Goal: Task Accomplishment & Management: Complete application form

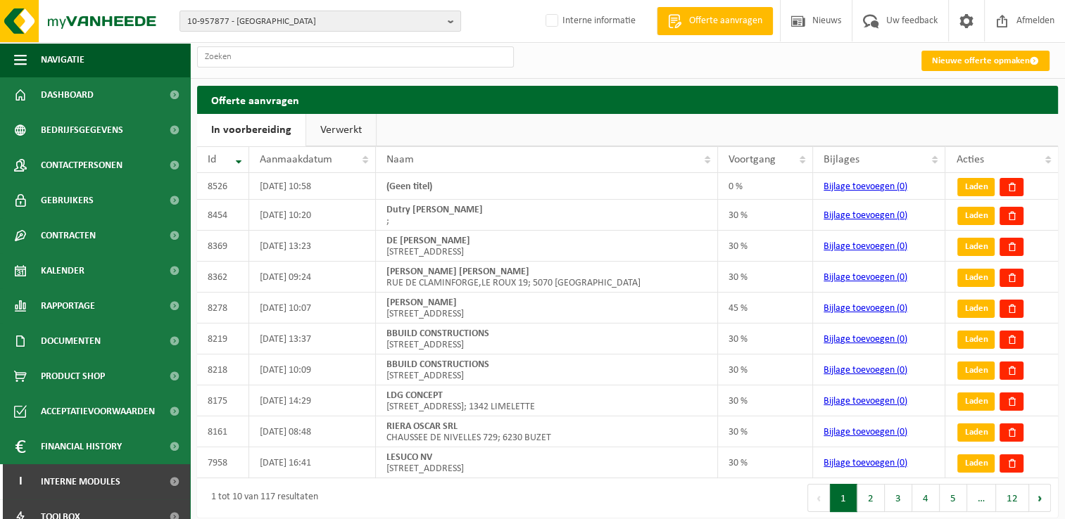
click at [350, 125] on link "Verwerkt" at bounding box center [341, 130] width 70 height 32
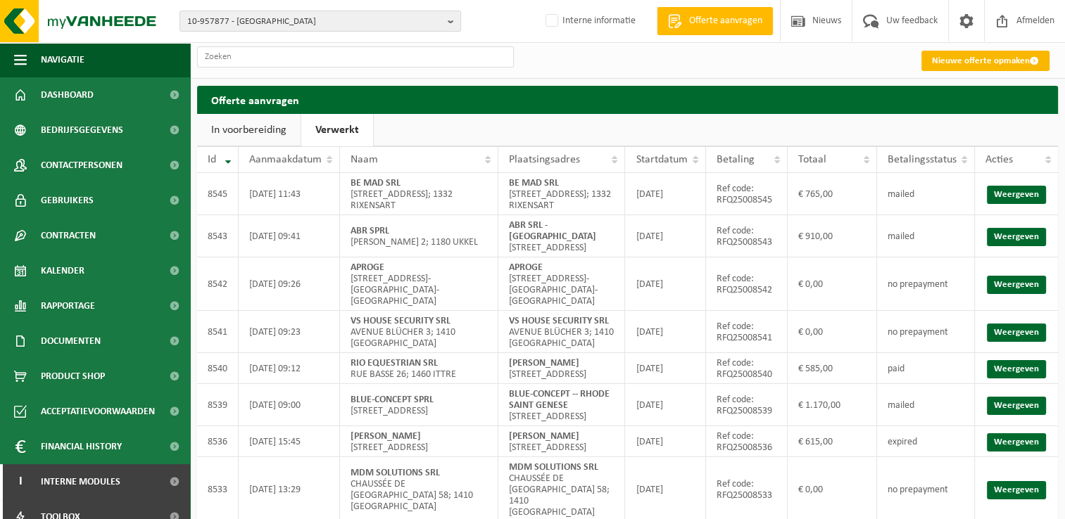
click at [951, 63] on link "Nieuwe offerte opmaken" at bounding box center [985, 61] width 128 height 20
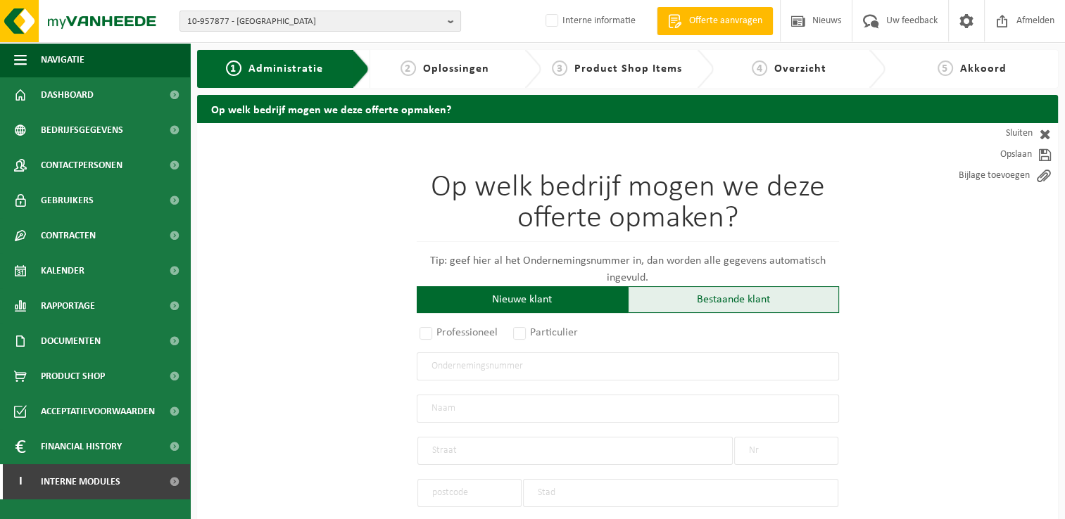
click at [707, 305] on div "Bestaande klant" at bounding box center [733, 299] width 211 height 27
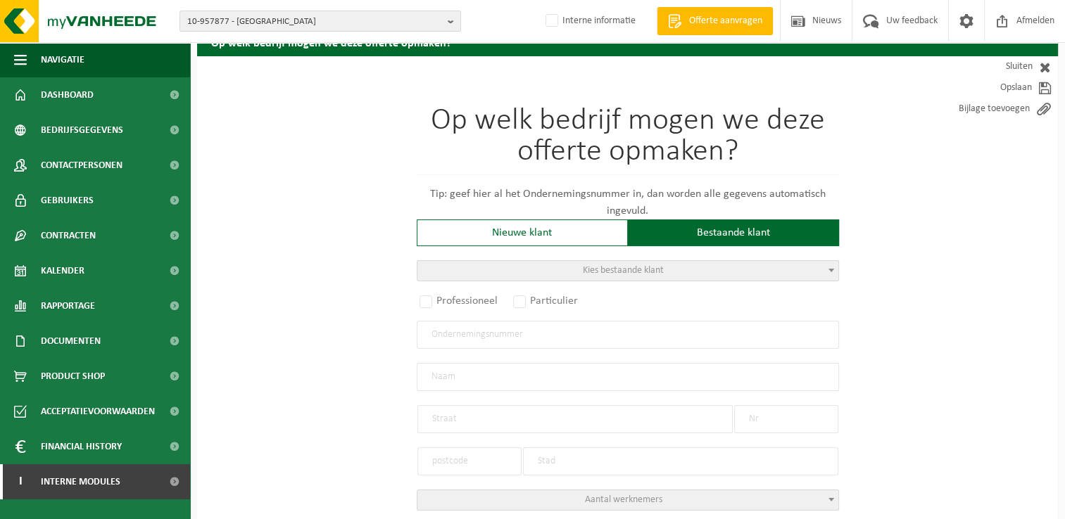
scroll to position [70, 0]
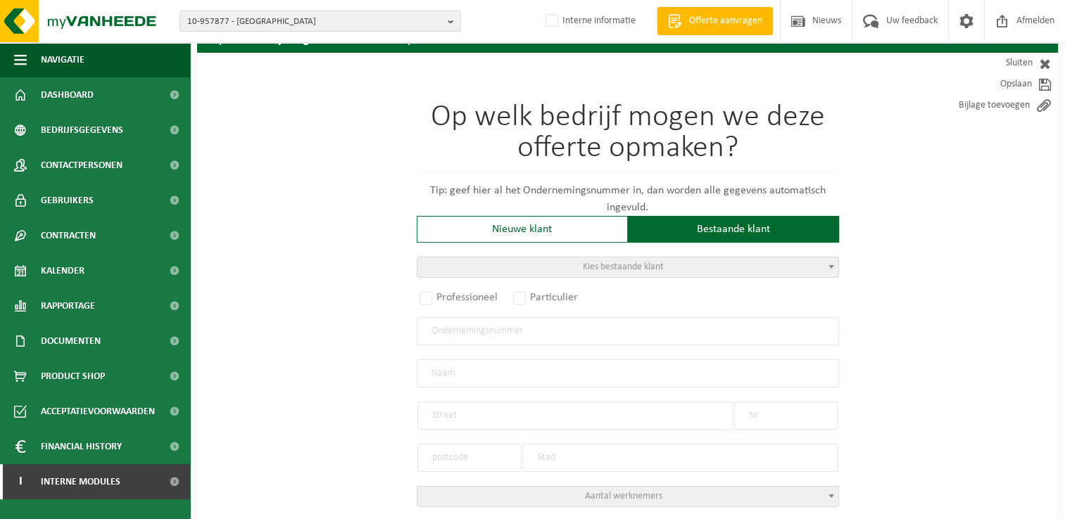
click at [560, 265] on span "Kies bestaande klant" at bounding box center [627, 268] width 421 height 20
click at [439, 291] on input "search" at bounding box center [626, 289] width 415 height 18
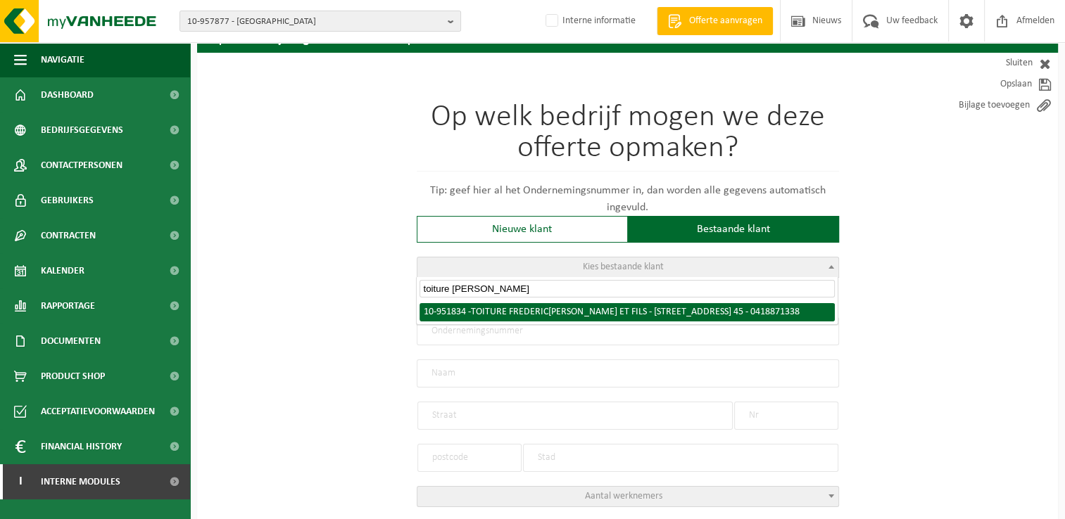
type input "toiture frederic"
radio input "true"
type input "0418.871.338"
type input "TOITURE FREDERIC SERGE ET FILS"
type input "AVENUE DU RUISSEAU DU GODRU"
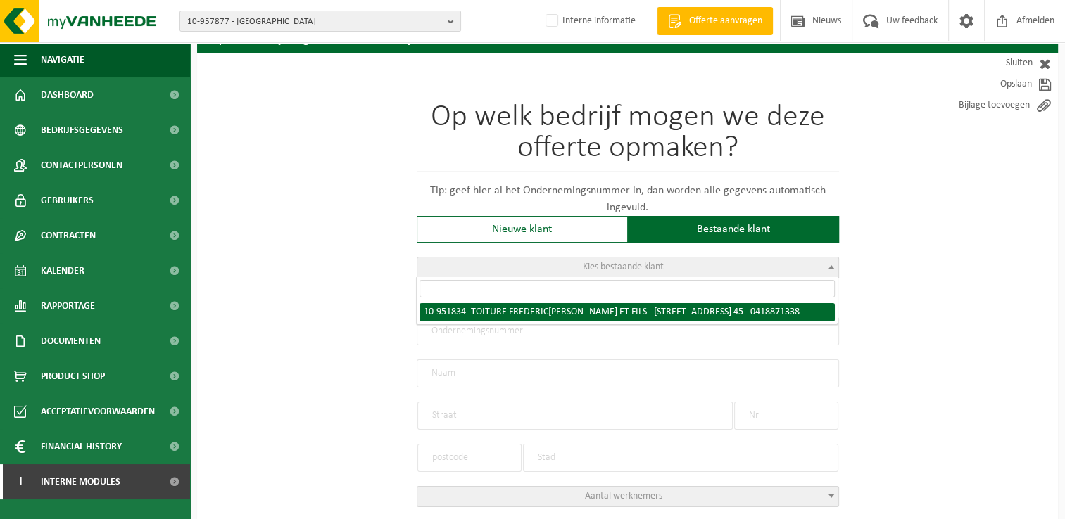
type input "45"
type input "1300"
type input "WAVRE"
select select "11"
type input "TOITURE FREDERIC SERGE ET FILS"
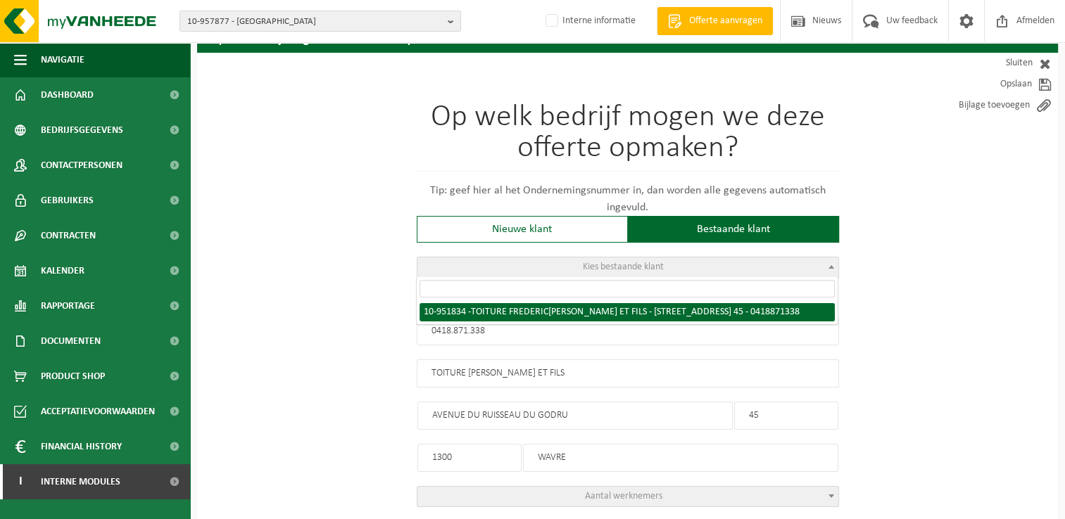
type input "AVENUE DU RUISSEAU DU GODRU"
type input "45"
type input "1300"
type input "WAVRE"
select select "146145"
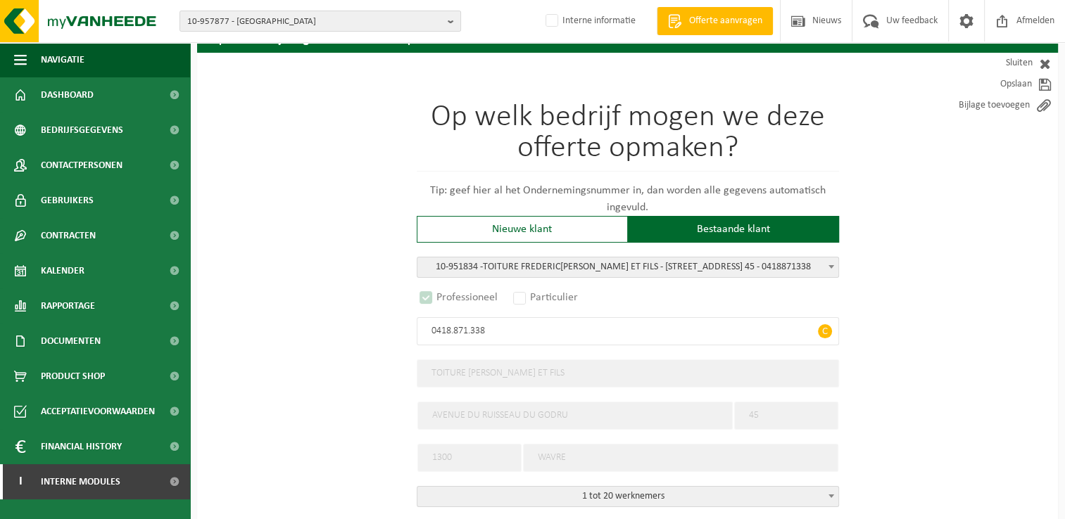
select select "D"
select select
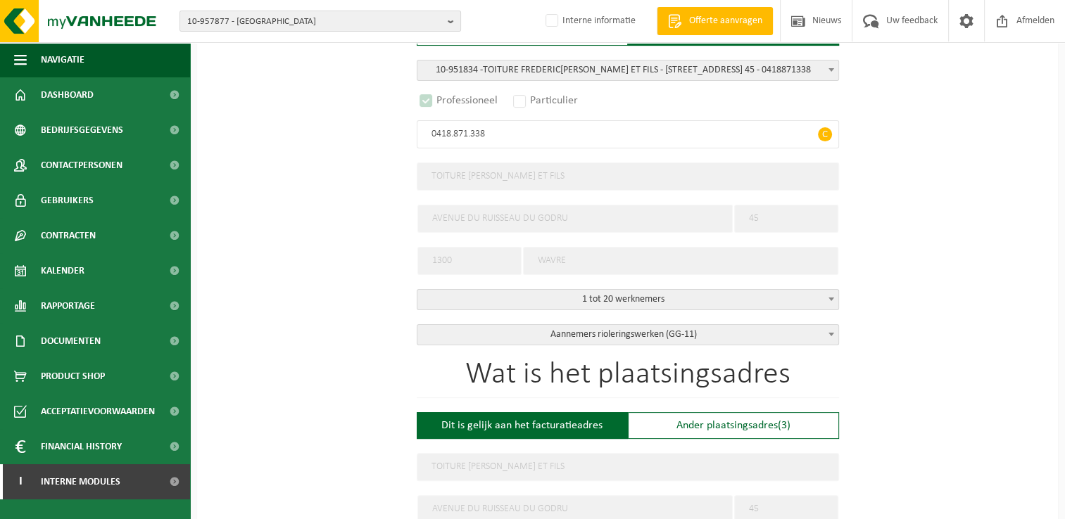
scroll to position [352, 0]
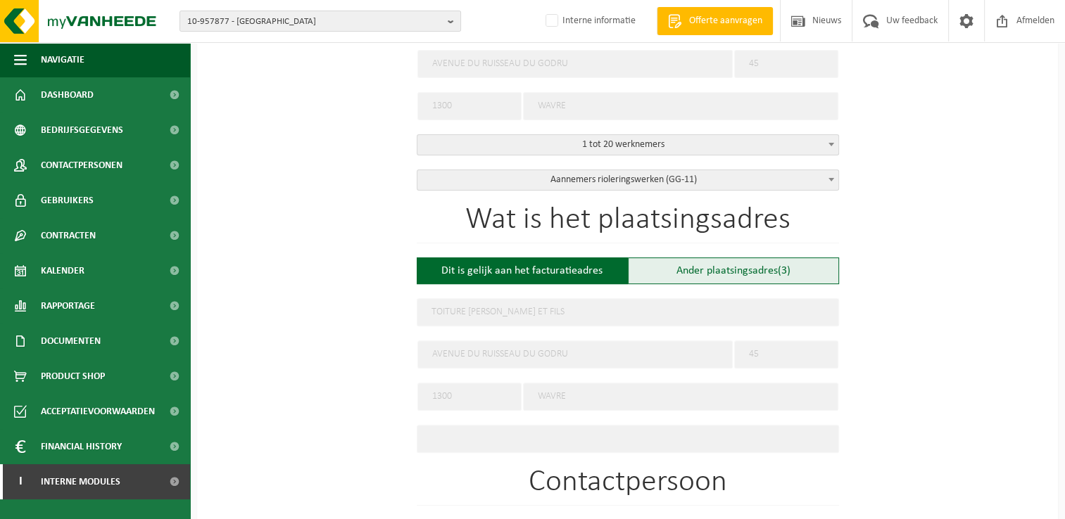
click at [740, 266] on div "Ander plaatsingsadres (3)" at bounding box center [733, 271] width 211 height 27
type input "Werf -"
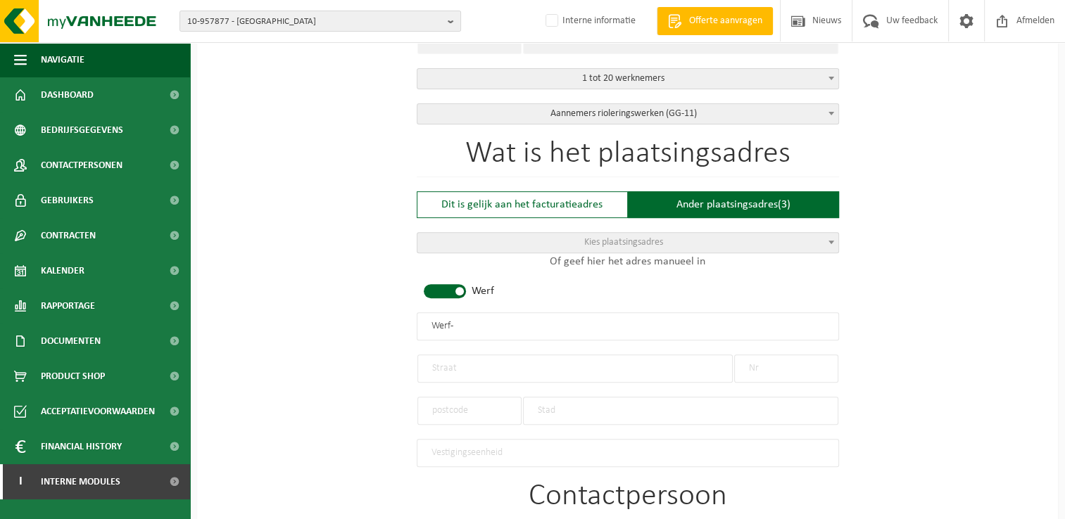
scroll to position [633, 0]
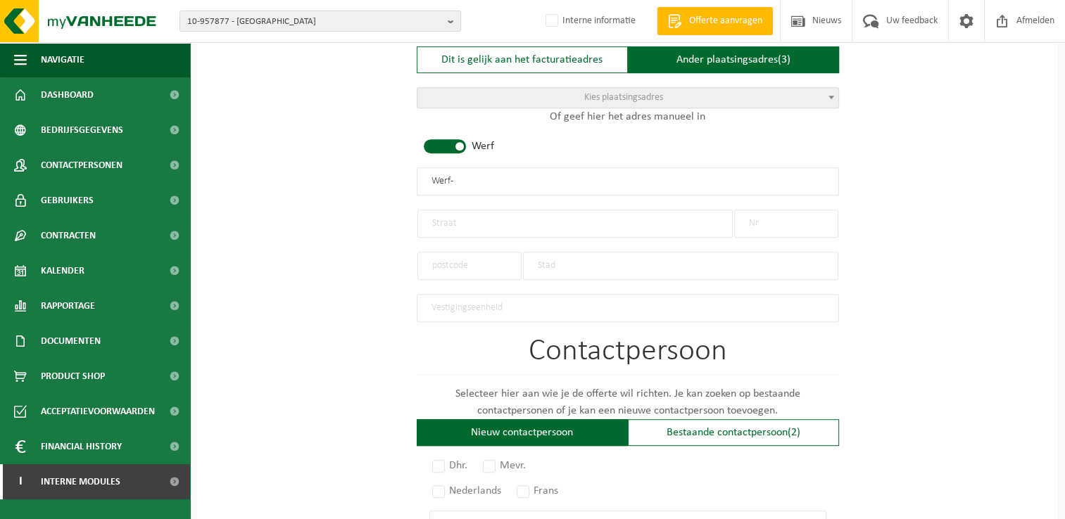
click at [465, 222] on input "text" at bounding box center [574, 224] width 315 height 28
type input "Rue Grand'Rue"
click at [773, 218] on input "text" at bounding box center [786, 224] width 104 height 28
type input "19"
click at [660, 273] on input "text" at bounding box center [680, 266] width 315 height 28
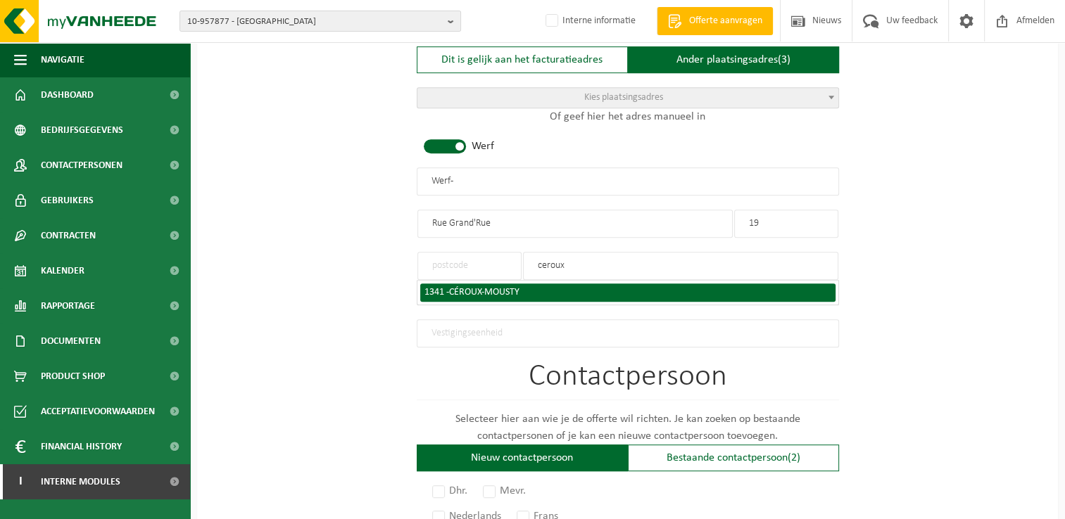
type input "ceroux"
click at [436, 289] on div "1341 - CÉROUX-MOUSTY" at bounding box center [627, 293] width 407 height 10
type input "1341"
type input "CÉROUX-MOUSTY"
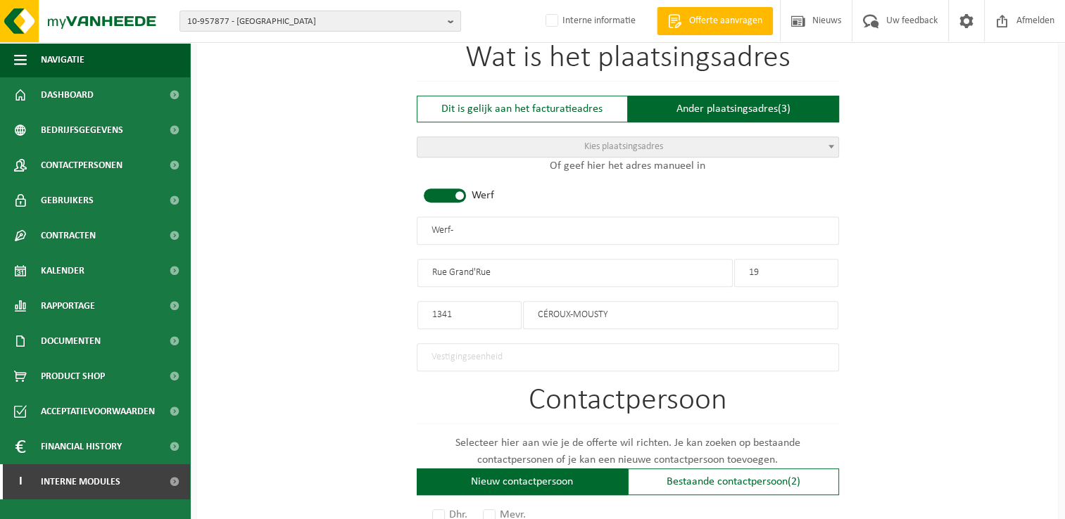
scroll to position [563, 0]
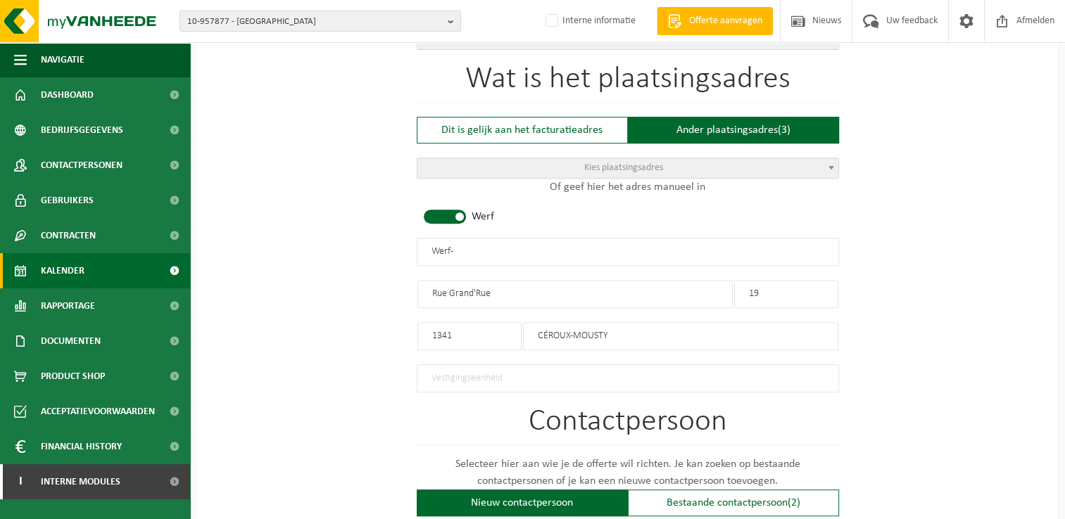
drag, startPoint x: 509, startPoint y: 255, endPoint x: 138, endPoint y: 262, distance: 370.9
click at [138, 262] on div "Navigatie Offerte aanvragen Nieuws Uw feedback Afmelden Dashboard Bedrijfsgegev…" at bounding box center [532, 197] width 1065 height 1520
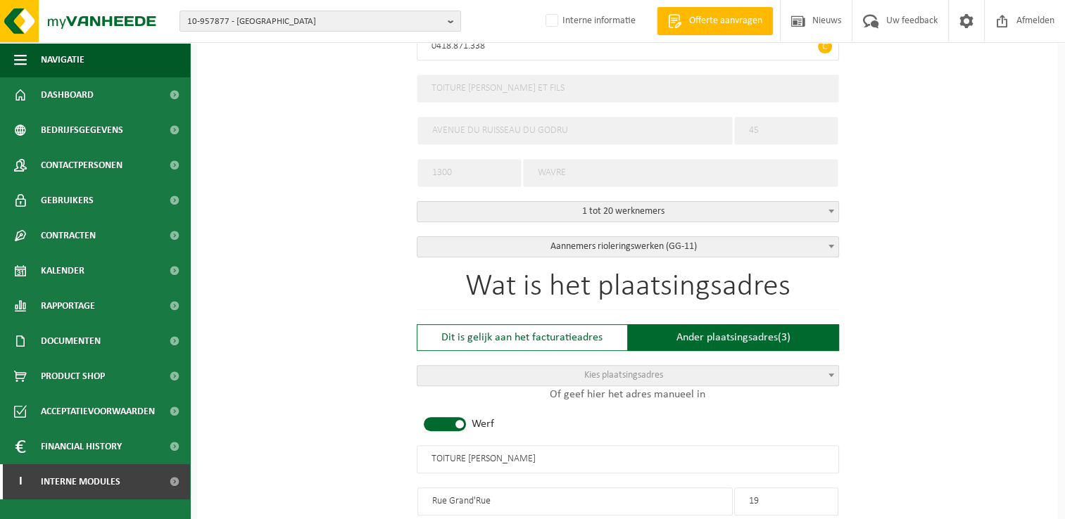
scroll to position [422, 0]
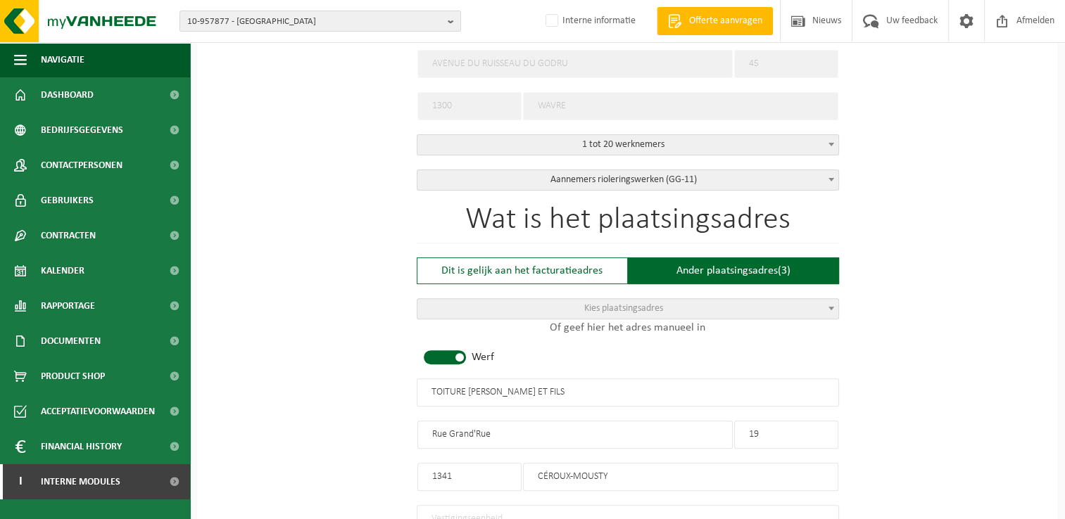
drag, startPoint x: 597, startPoint y: 388, endPoint x: 509, endPoint y: 412, distance: 91.2
click at [509, 412] on div "Wat is het plaatsingsadres Dit is gelijk aan het facturatieadres Ander plaatsin…" at bounding box center [628, 369] width 422 height 329
click at [564, 391] on input "TOITURE FREDERIC SERGE ET FILS - CEROUX MOUSTY" at bounding box center [628, 393] width 422 height 28
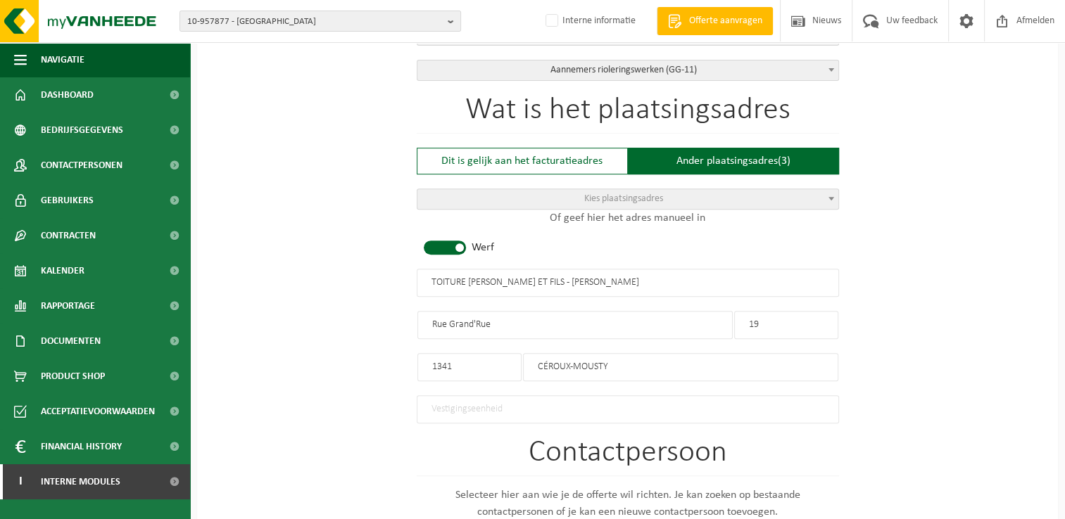
scroll to position [563, 0]
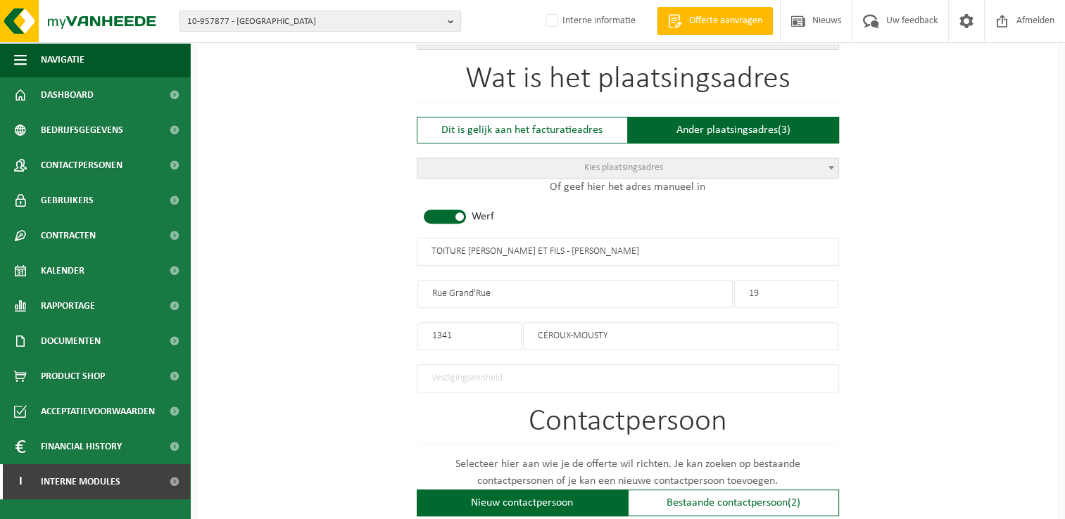
type input "TOITURE FREDERIC SERGE ET FILS - CEROUX MOUSTY"
click at [446, 217] on span at bounding box center [445, 217] width 42 height 14
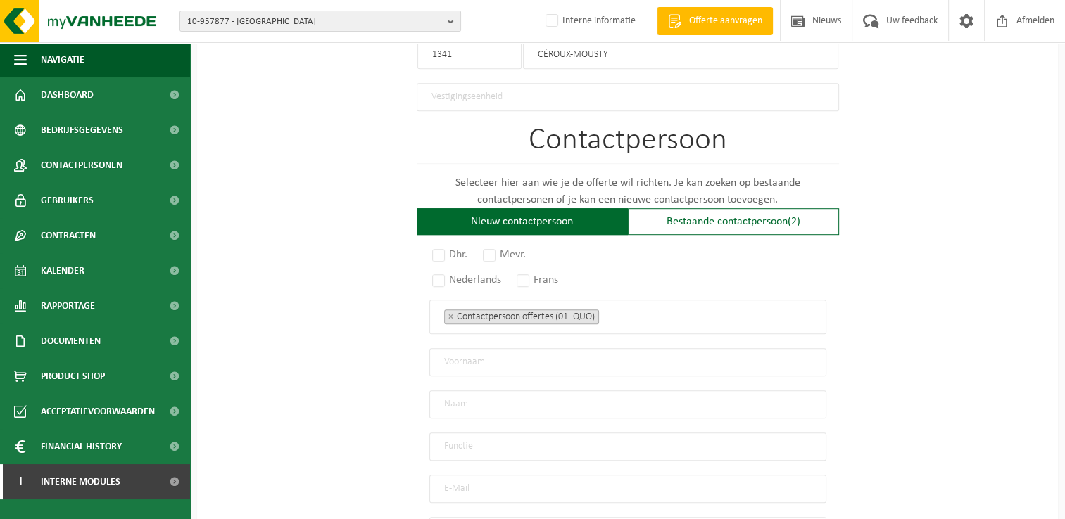
scroll to position [915, 0]
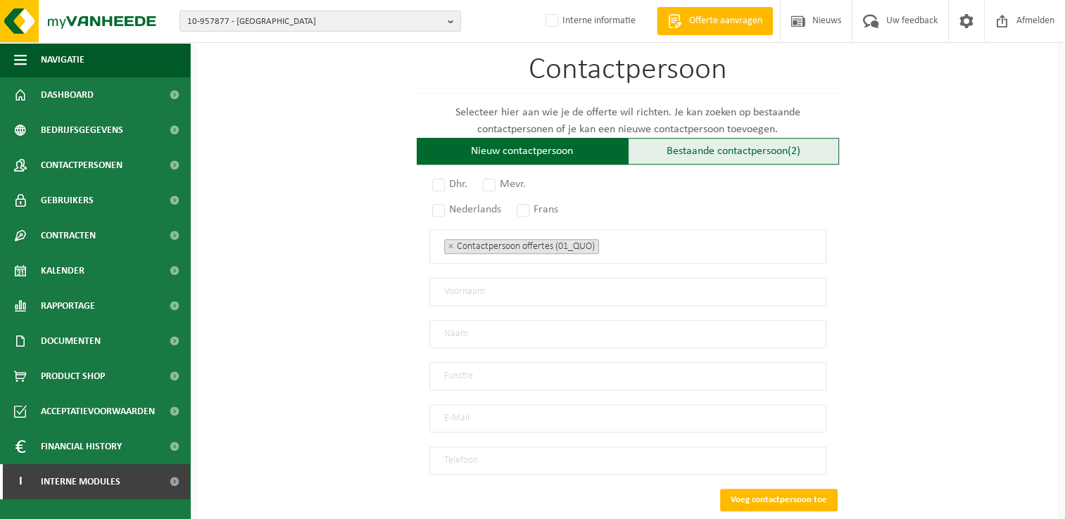
click at [762, 148] on div "Bestaande contactpersoon (2)" at bounding box center [733, 151] width 211 height 27
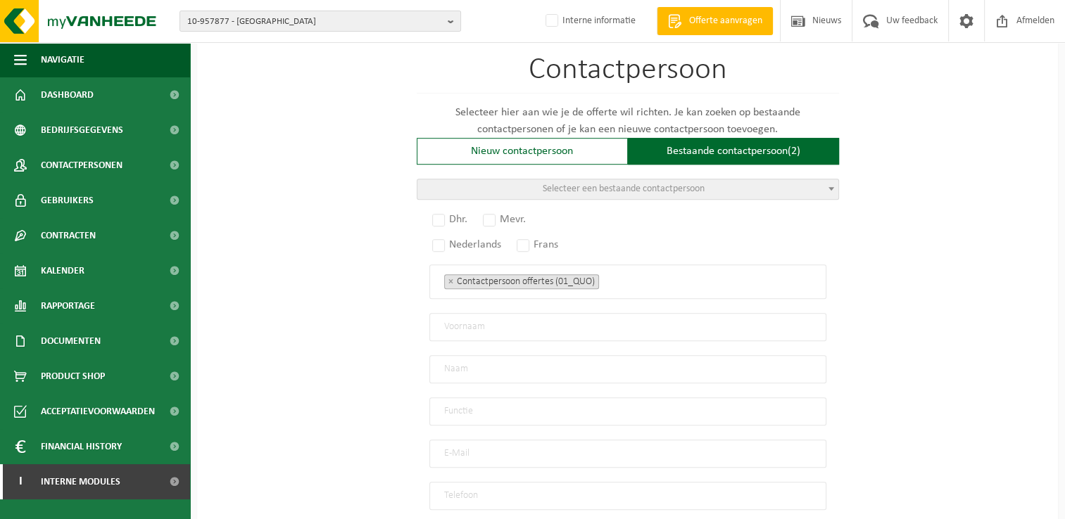
click at [603, 184] on span "Selecteer een bestaande contactpersoon" at bounding box center [624, 189] width 162 height 11
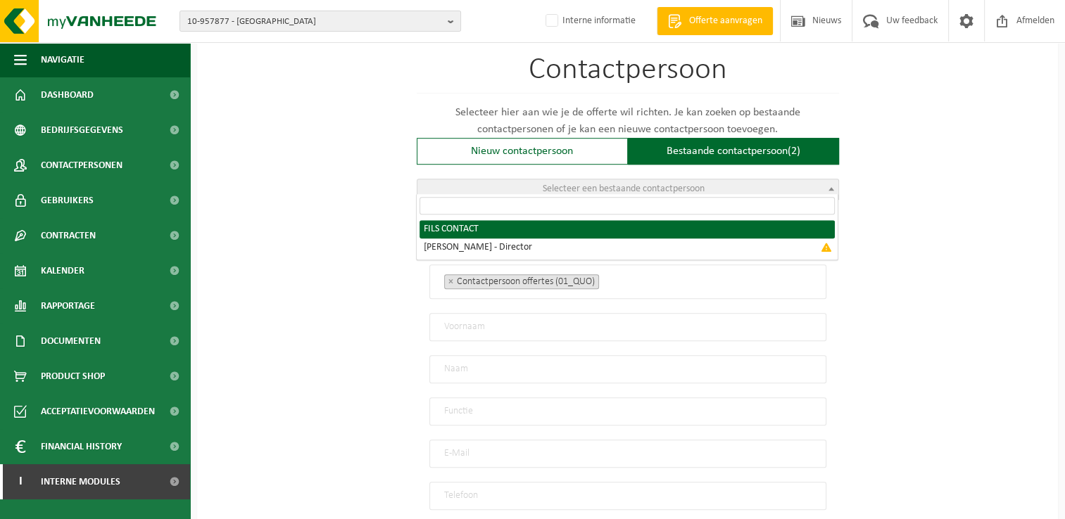
radio input "true"
select select "{"code":"10-951835","firstname":"CONTACT","surname":"FILS","gender":"Unknown","…"
type input "CONTACT"
type input "FILS"
type input "frederic-serge@outlook.com"
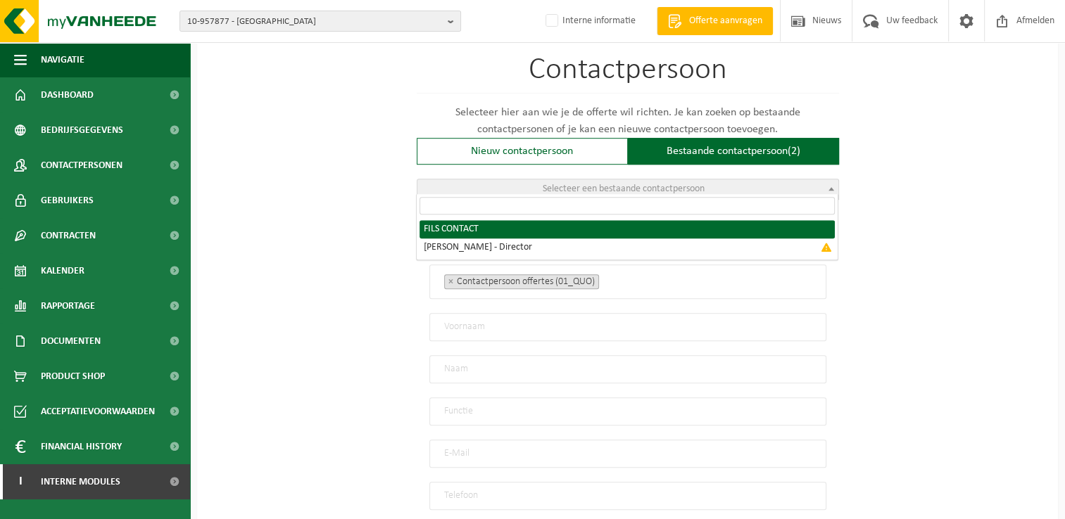
type input "0499362932"
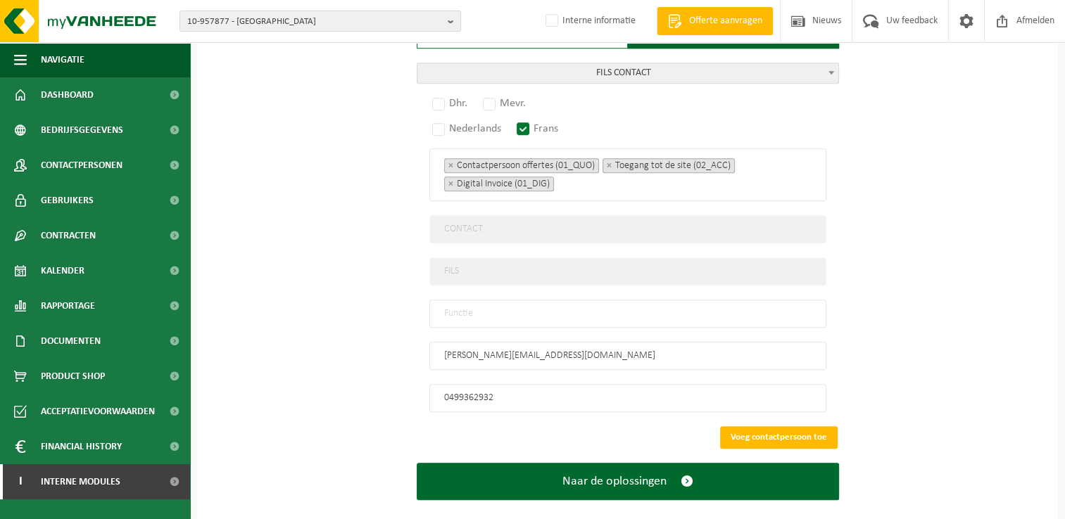
scroll to position [1043, 0]
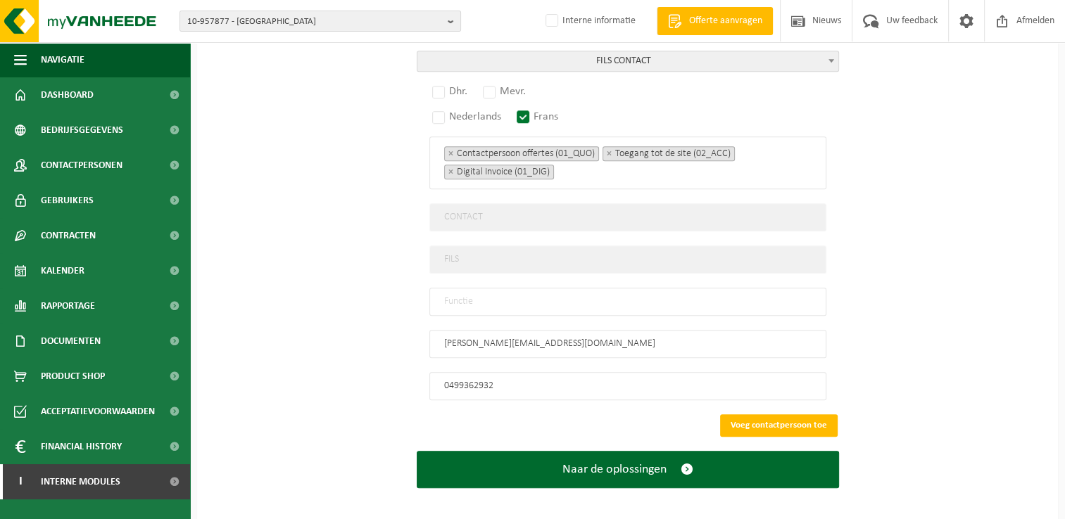
click at [496, 288] on input "text" at bounding box center [627, 302] width 397 height 28
type input "Manager"
click at [445, 88] on label "Dhr." at bounding box center [450, 92] width 42 height 20
radio input "true"
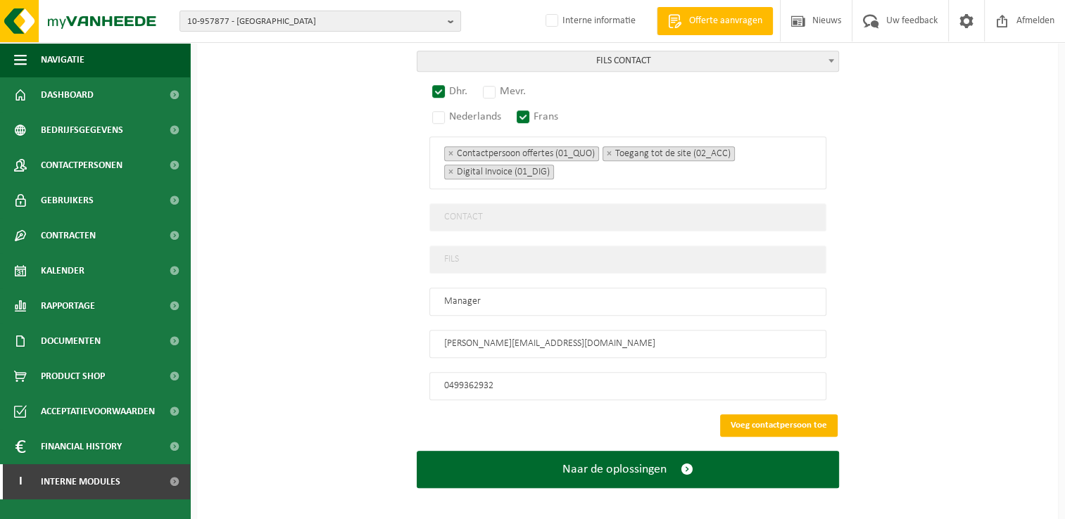
click at [812, 417] on button "Voeg contactpersoon toe" at bounding box center [779, 425] width 118 height 23
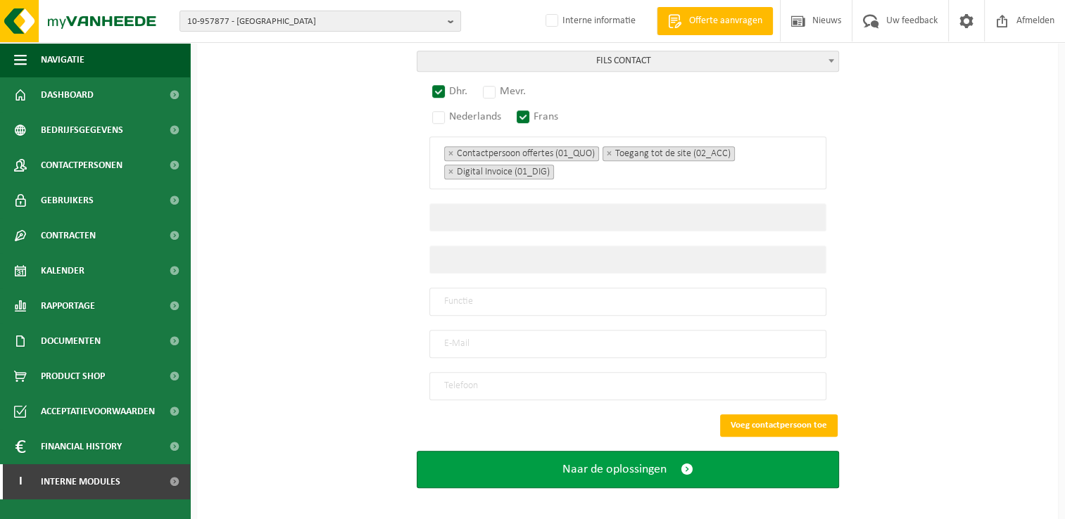
scroll to position [783, 0]
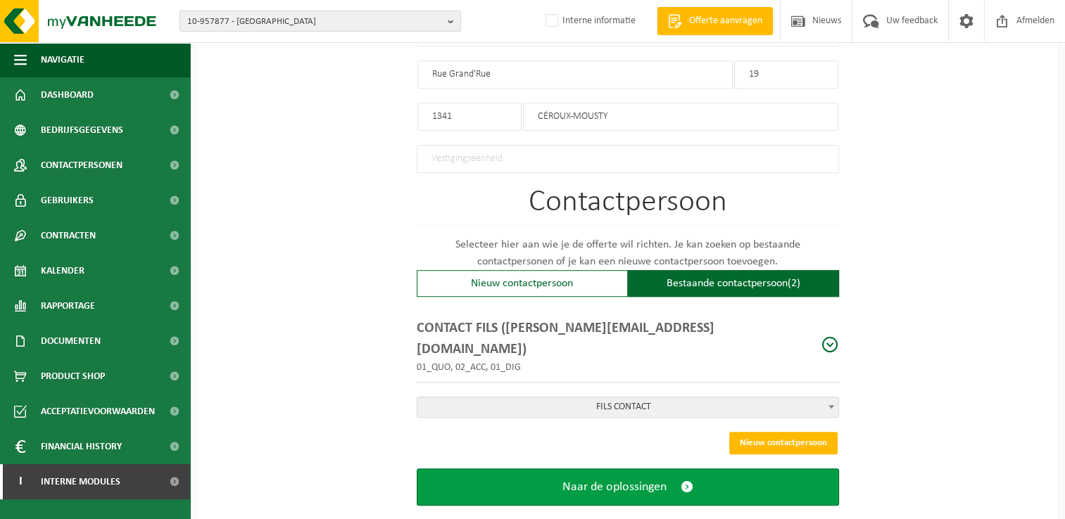
click at [664, 471] on button "Naar de oplossingen" at bounding box center [628, 487] width 422 height 37
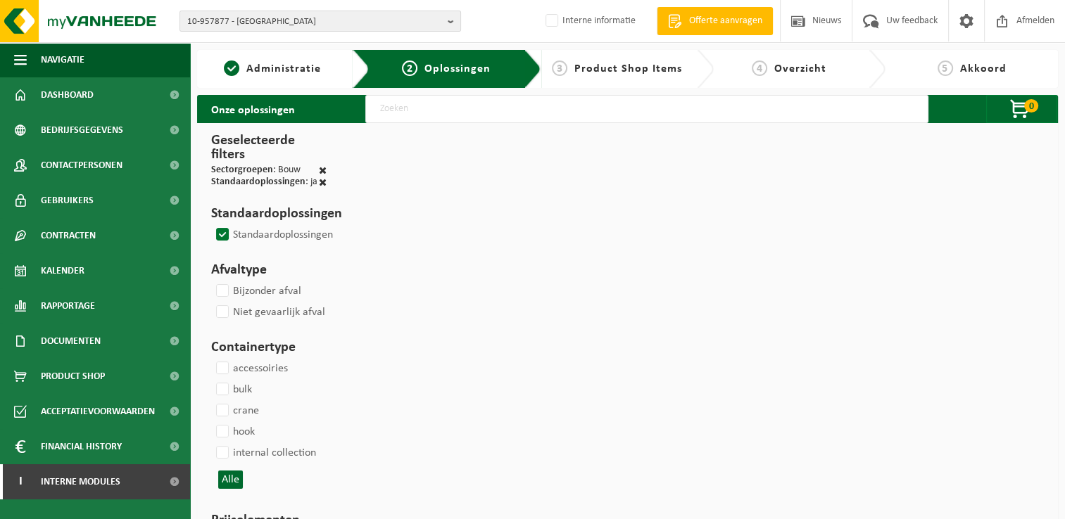
click at [439, 113] on input "text" at bounding box center [646, 109] width 563 height 28
type input "000291"
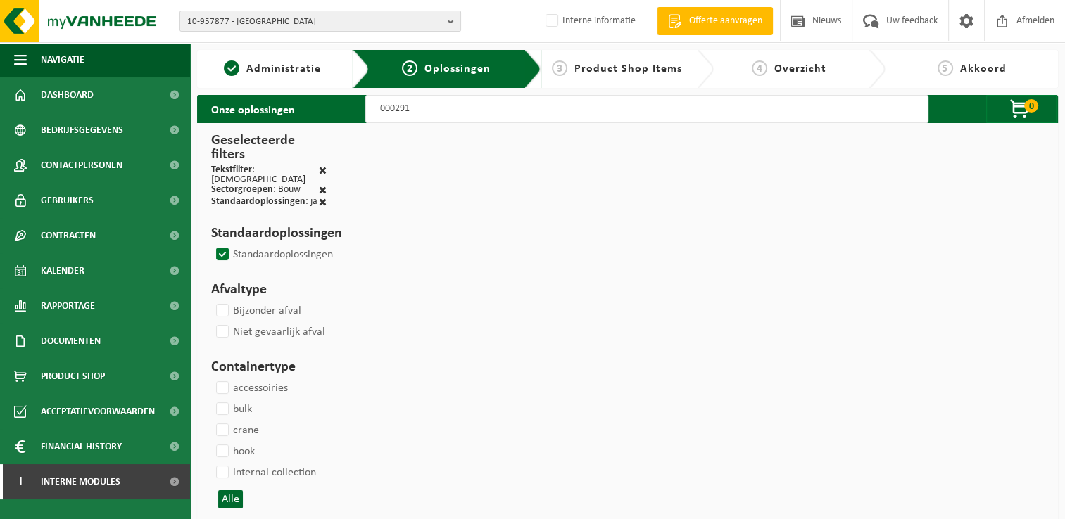
select select
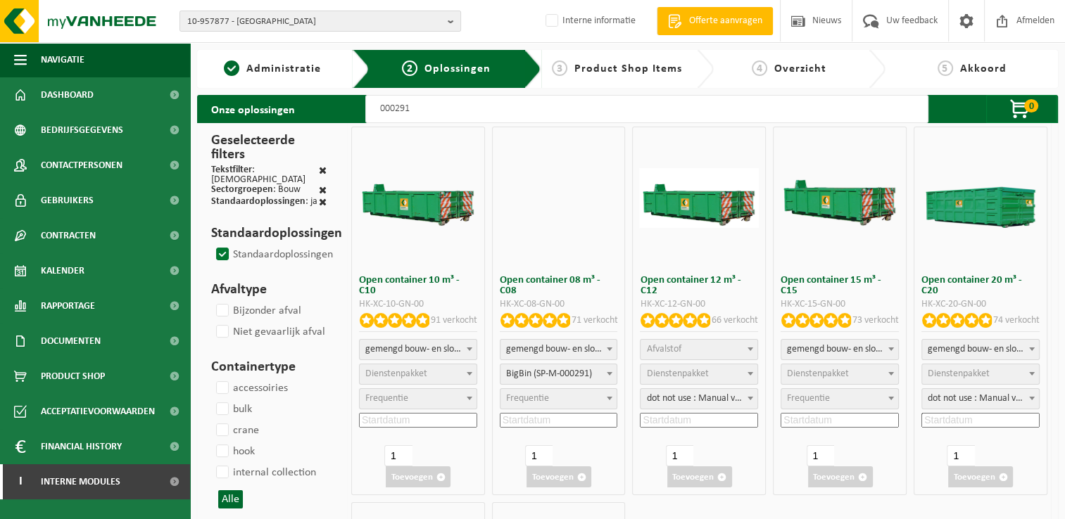
select select
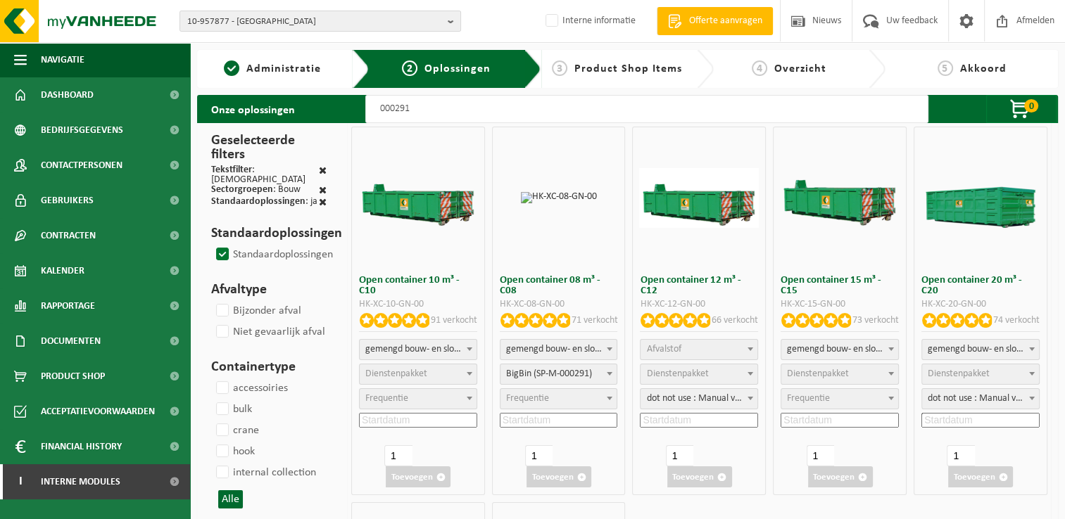
select select "197"
select select
select select "197"
select select
select select "25"
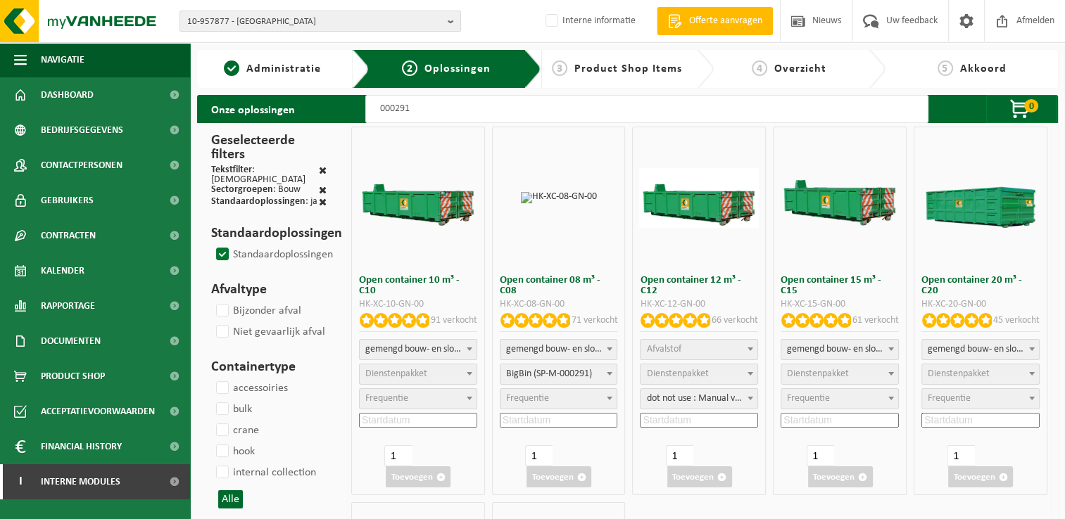
select select "25"
click at [707, 348] on span "Afvalstof" at bounding box center [698, 350] width 117 height 20
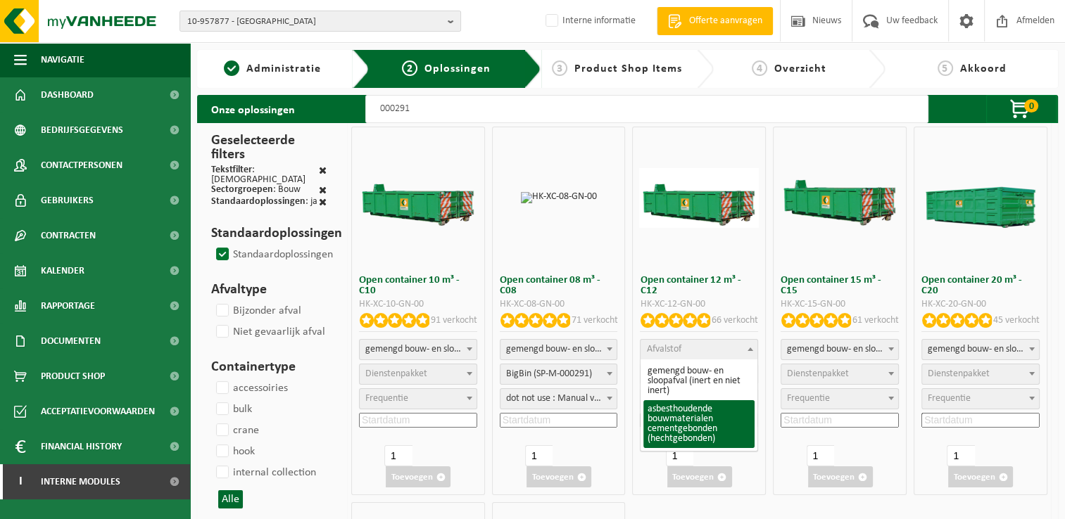
select select "23"
select select
select select "197"
select select "25"
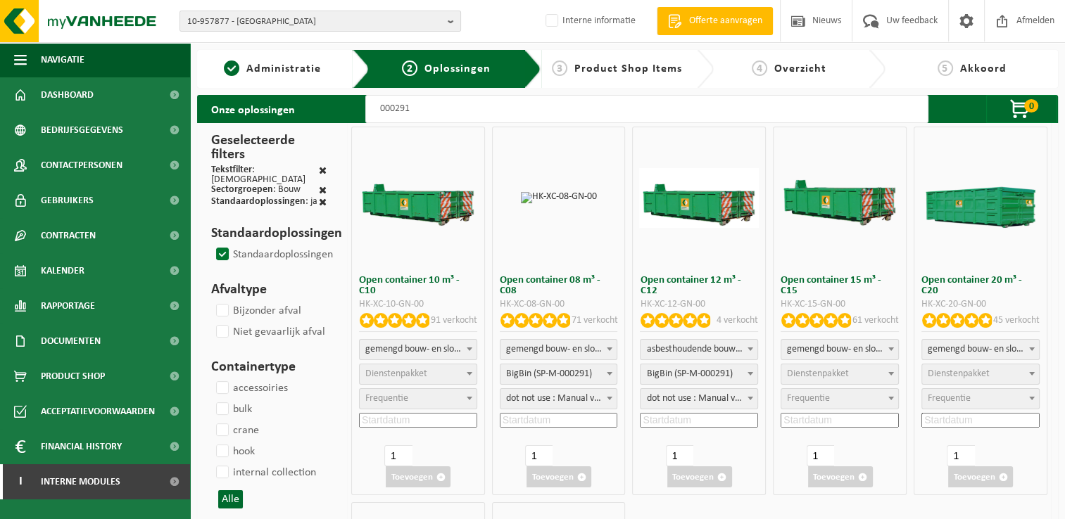
click at [700, 417] on input at bounding box center [699, 420] width 118 height 15
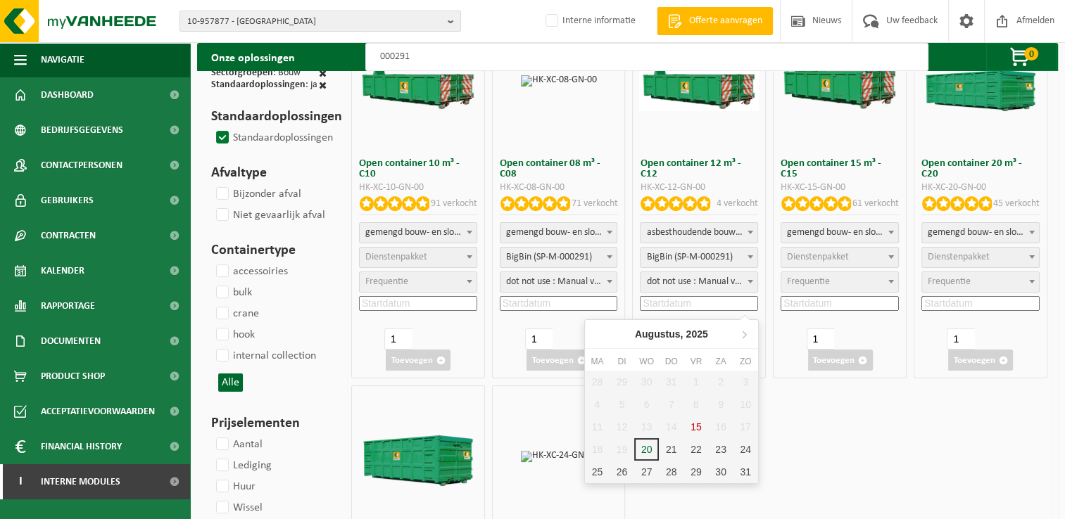
scroll to position [141, 0]
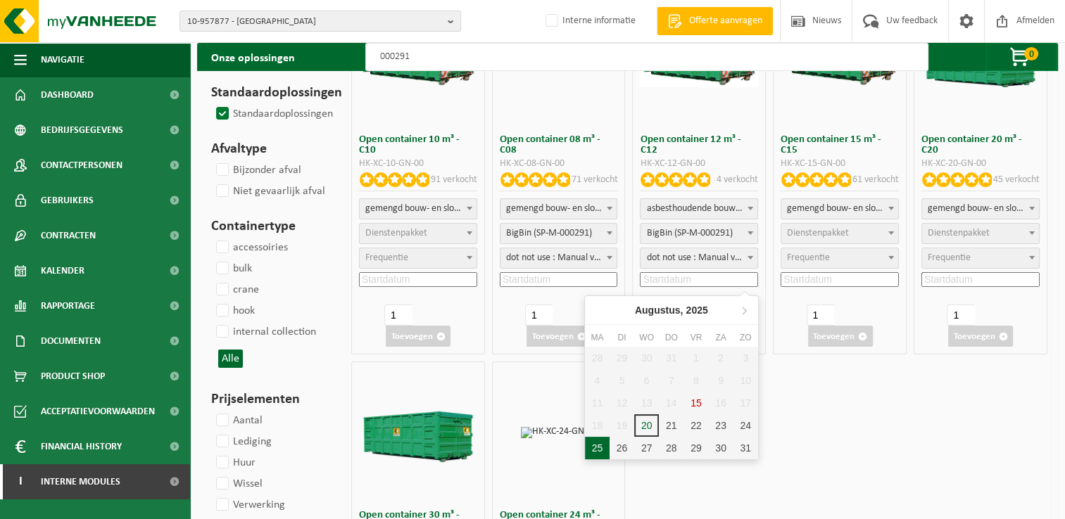
click at [600, 446] on div "25" at bounding box center [597, 448] width 25 height 23
type input "2025-08-25"
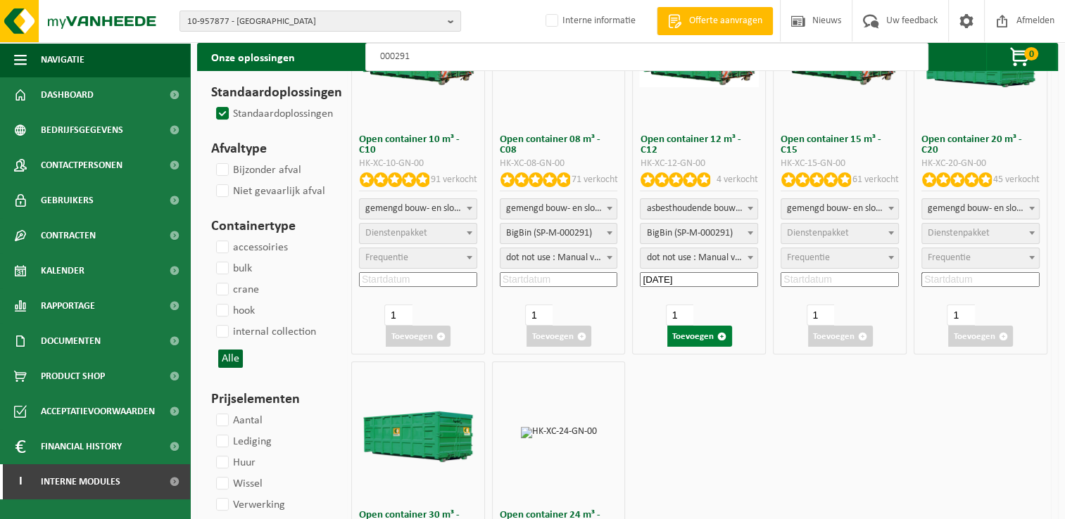
click at [708, 339] on button "Toevoegen" at bounding box center [699, 336] width 65 height 21
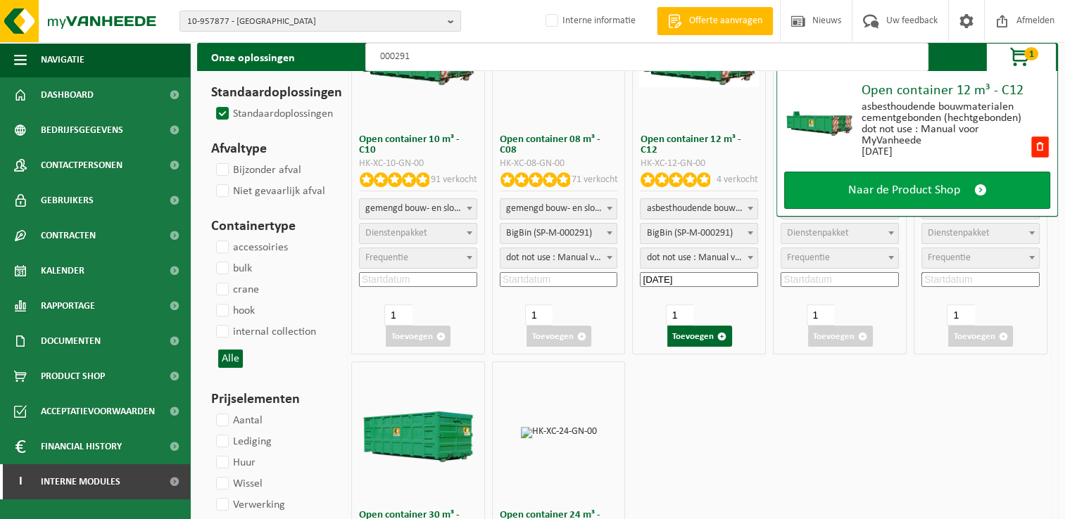
click at [863, 181] on link "Naar de Product Shop" at bounding box center [917, 190] width 266 height 37
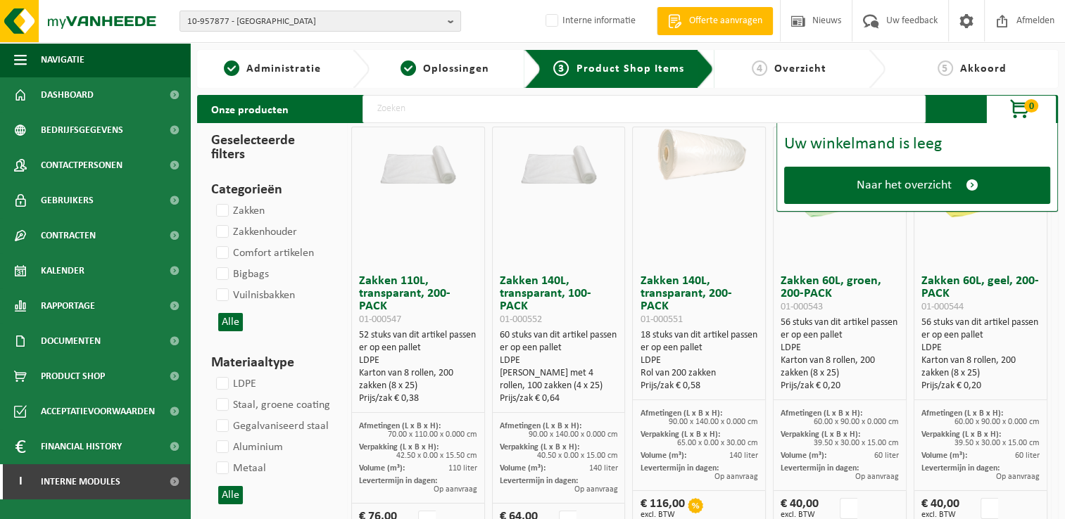
click at [863, 181] on span "Naar het overzicht" at bounding box center [903, 185] width 95 height 15
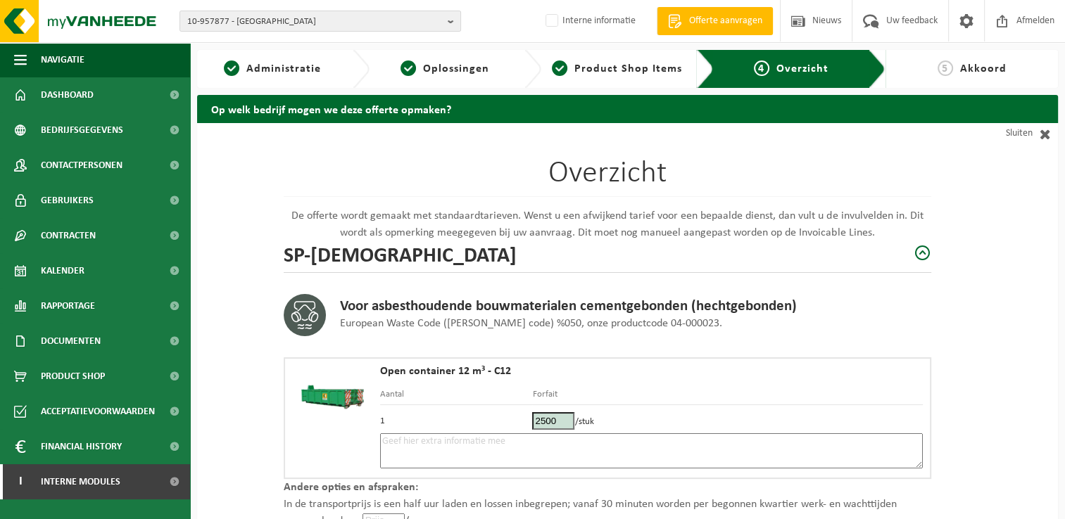
click at [580, 442] on textarea at bounding box center [651, 450] width 543 height 35
click at [443, 443] on textarea "Placement" at bounding box center [651, 450] width 543 height 35
click at [467, 440] on textarea "Placement 25/08" at bounding box center [651, 450] width 543 height 35
click at [566, 442] on textarea "Placement 25/08 matin - Pick up 25/08 après midi" at bounding box center [651, 450] width 543 height 35
click at [673, 443] on textarea "Placement 25/08 matin - Pick up 25/08 après-midi" at bounding box center [651, 450] width 543 height 35
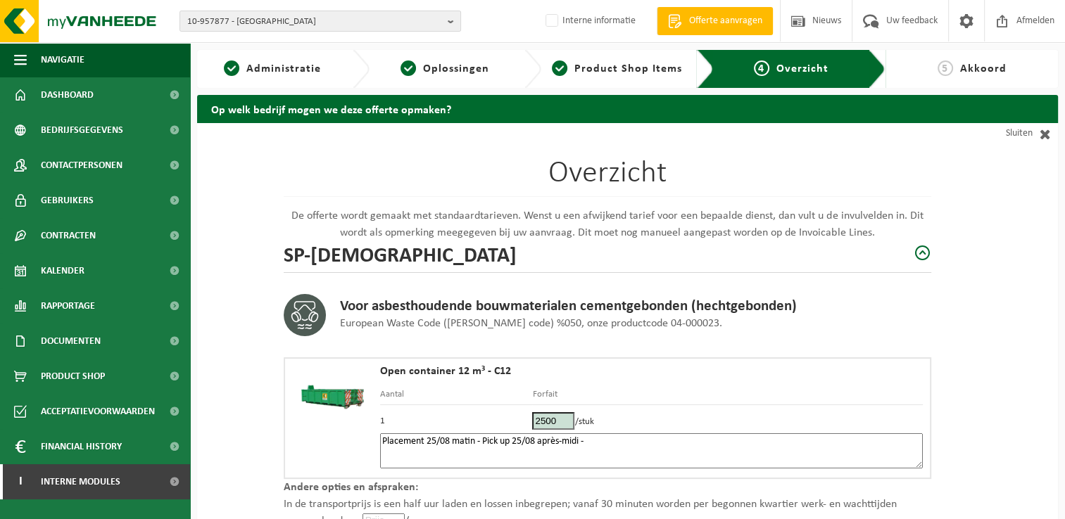
click at [634, 440] on textarea "Placement 25/08 matin - Pick up 25/08 après-midi -" at bounding box center [651, 450] width 543 height 35
paste textarea "499362932"
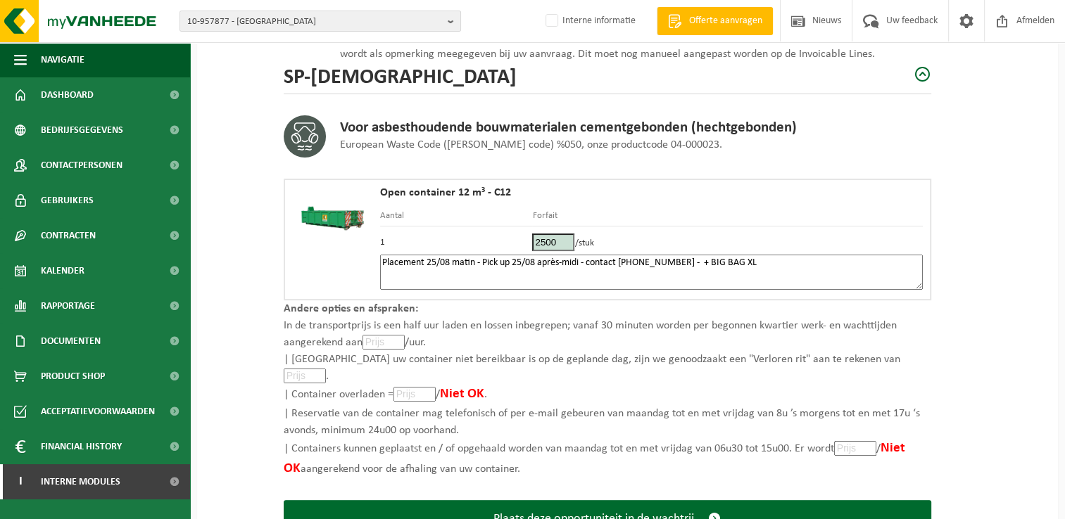
scroll to position [211, 0]
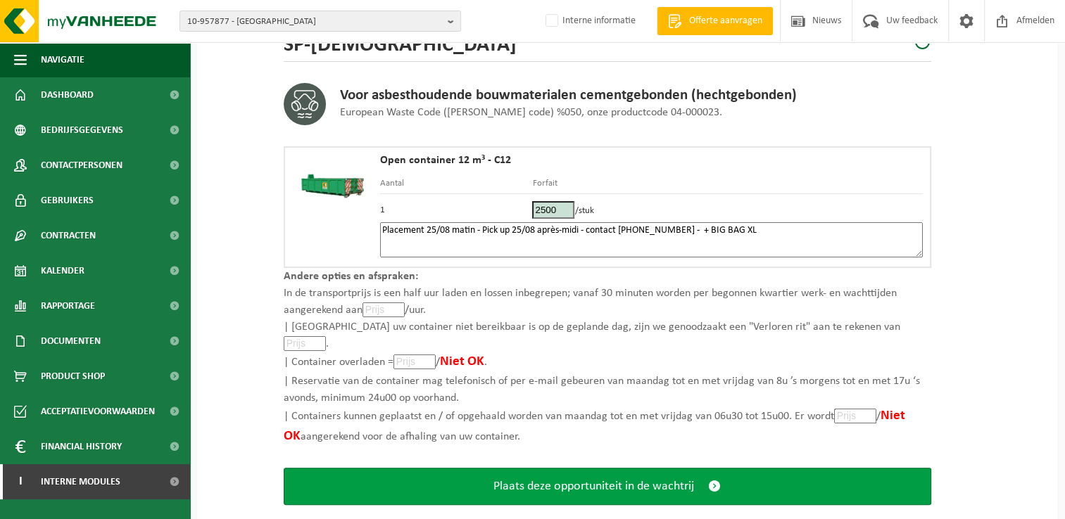
type textarea "Placement 25/08 matin - Pick up 25/08 après-midi - contact [PHONE_NUMBER] - + B…"
click at [572, 472] on button "Plaats deze opportuniteit in de wachtrij" at bounding box center [607, 486] width 647 height 37
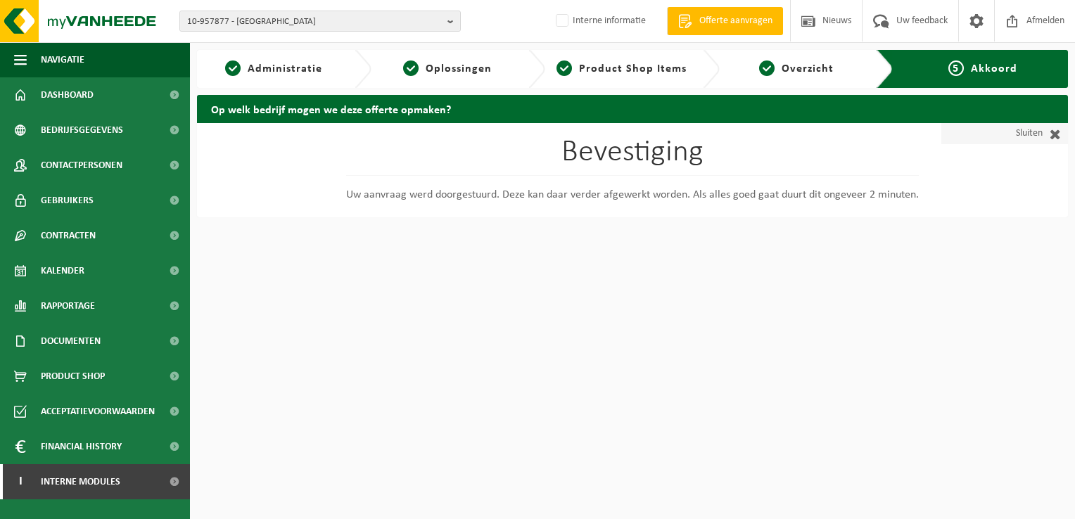
click at [1027, 135] on link "Sluiten" at bounding box center [1005, 133] width 127 height 21
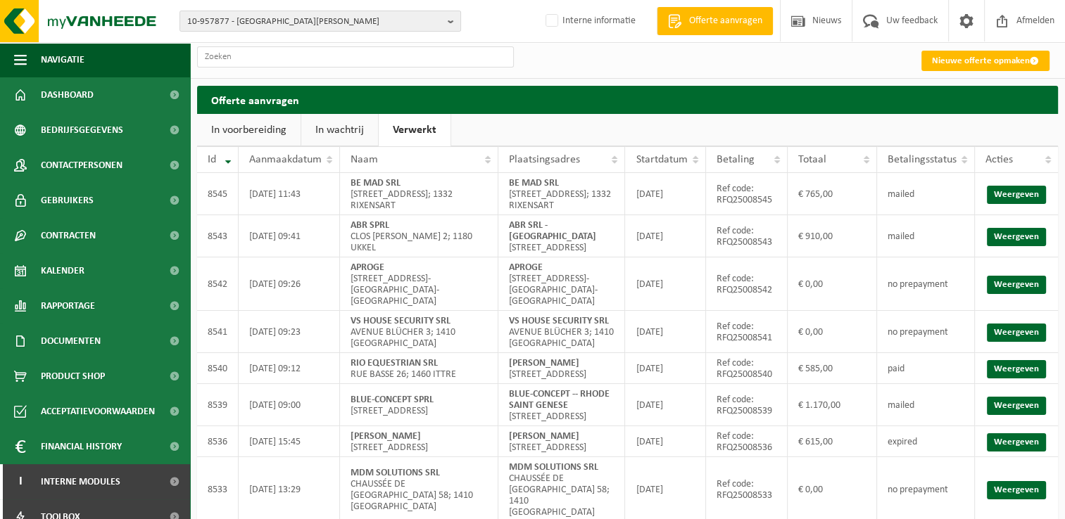
drag, startPoint x: 0, startPoint y: 0, endPoint x: 343, endPoint y: 134, distance: 368.5
click at [343, 134] on link "In wachtrij" at bounding box center [339, 130] width 77 height 32
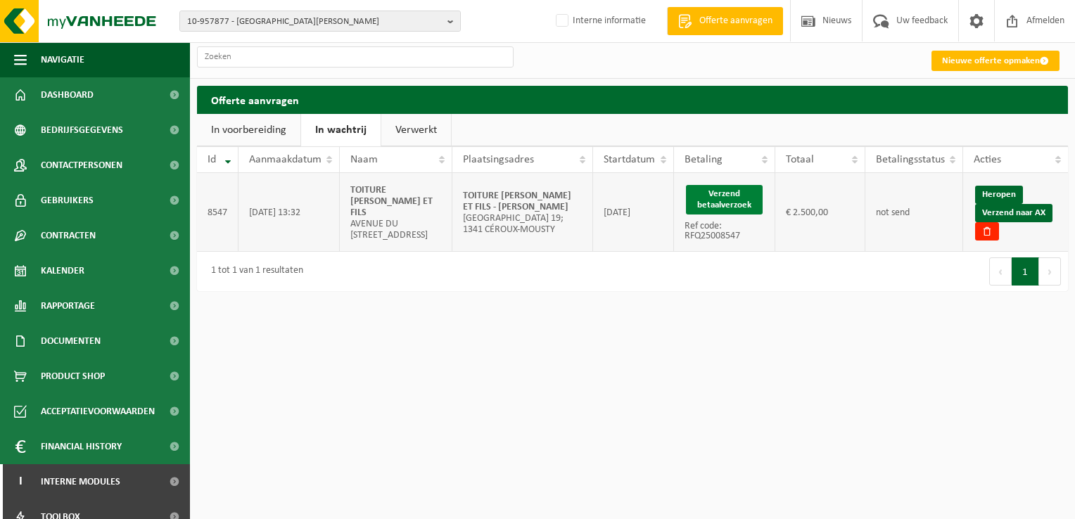
click at [732, 197] on button "Verzend betaalverzoek" at bounding box center [724, 200] width 77 height 30
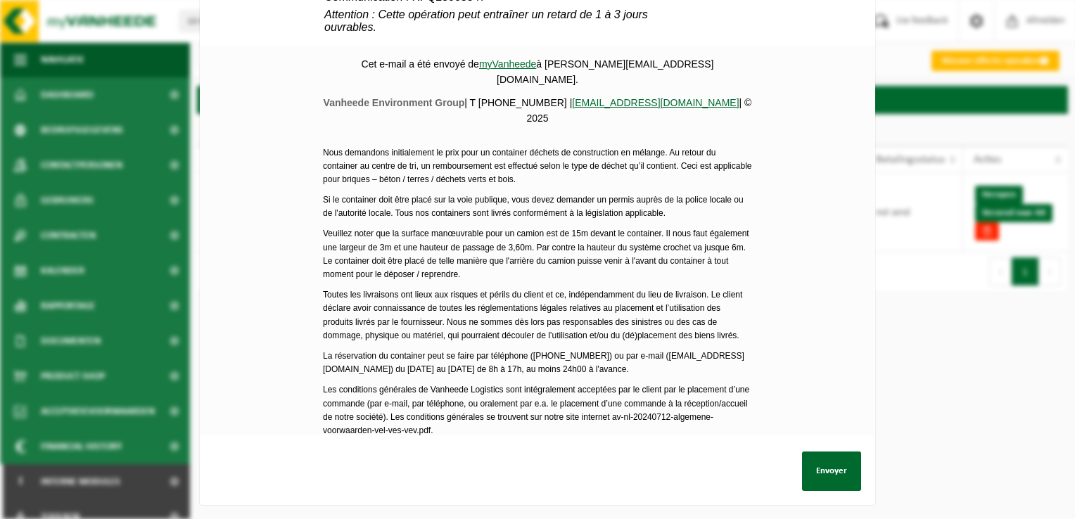
scroll to position [675, 0]
click at [818, 461] on button "Envoyer" at bounding box center [831, 471] width 59 height 39
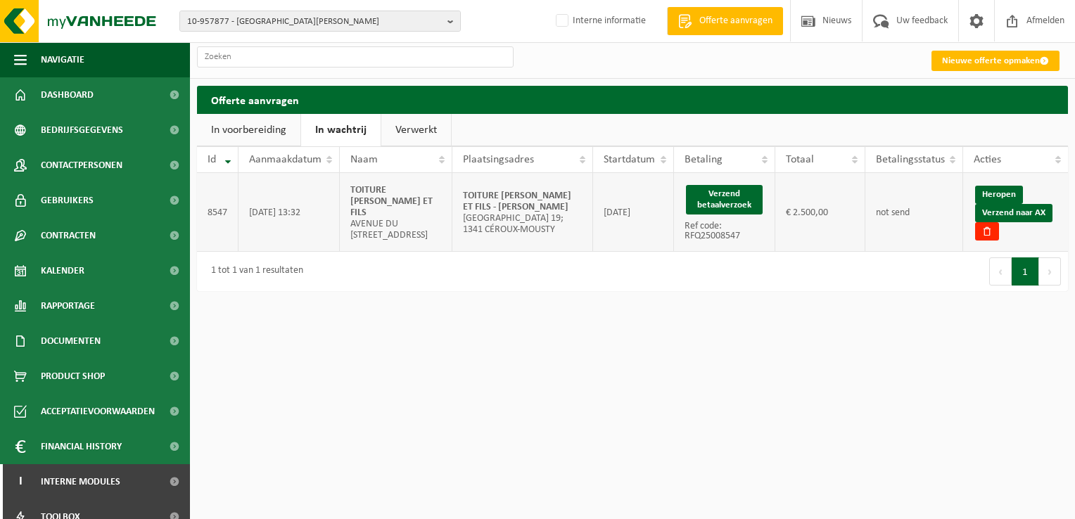
drag, startPoint x: 563, startPoint y: 208, endPoint x: 458, endPoint y: 197, distance: 105.5
click at [458, 197] on td "TOITURE FREDERIC SERGE ET FILS - CEROUX MOUSTY Rue Grand'Rue 19; 1341 CÉROUX-MO…" at bounding box center [522, 212] width 141 height 79
copy strong "TOITURE FREDERIC SERGE ET FILS - CEROUX MOUSTY"
click at [1042, 213] on link "Verzend naar AX" at bounding box center [1013, 213] width 77 height 18
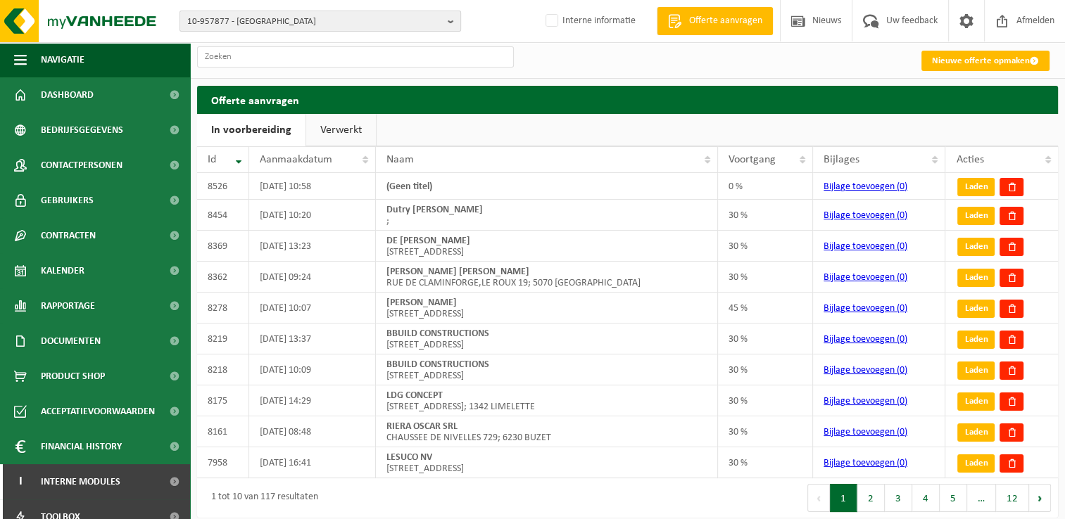
click at [274, 23] on span "10-957877 - [GEOGRAPHIC_DATA]" at bounding box center [314, 21] width 255 height 21
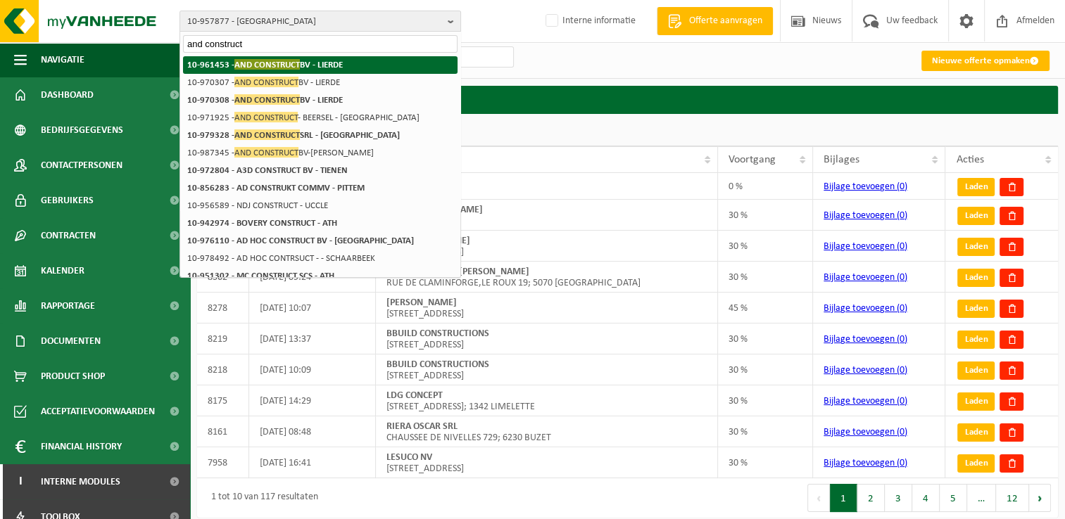
type input "and construct"
click at [291, 59] on span "AND CONSTRUCT" at bounding box center [266, 64] width 65 height 11
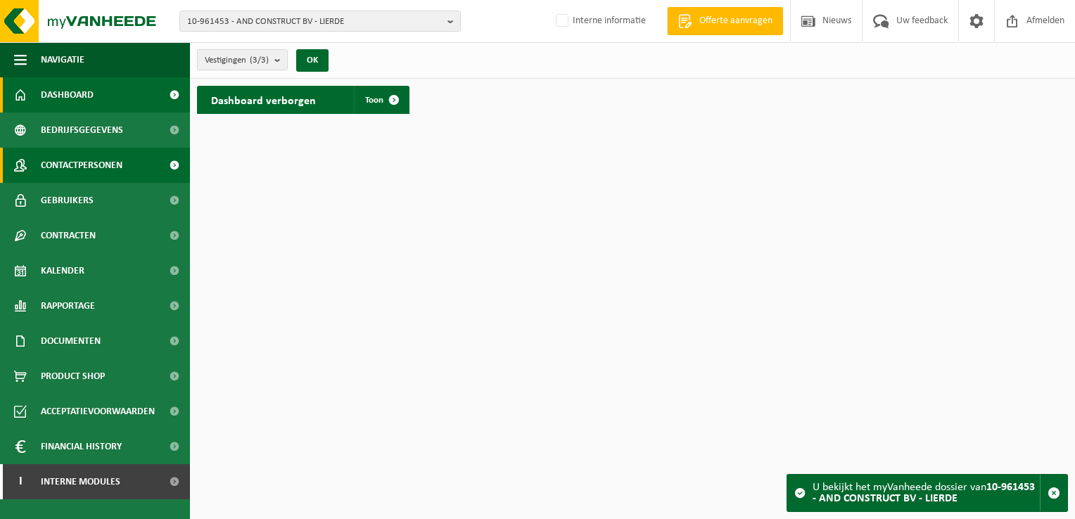
click at [144, 163] on link "Contactpersonen" at bounding box center [95, 165] width 190 height 35
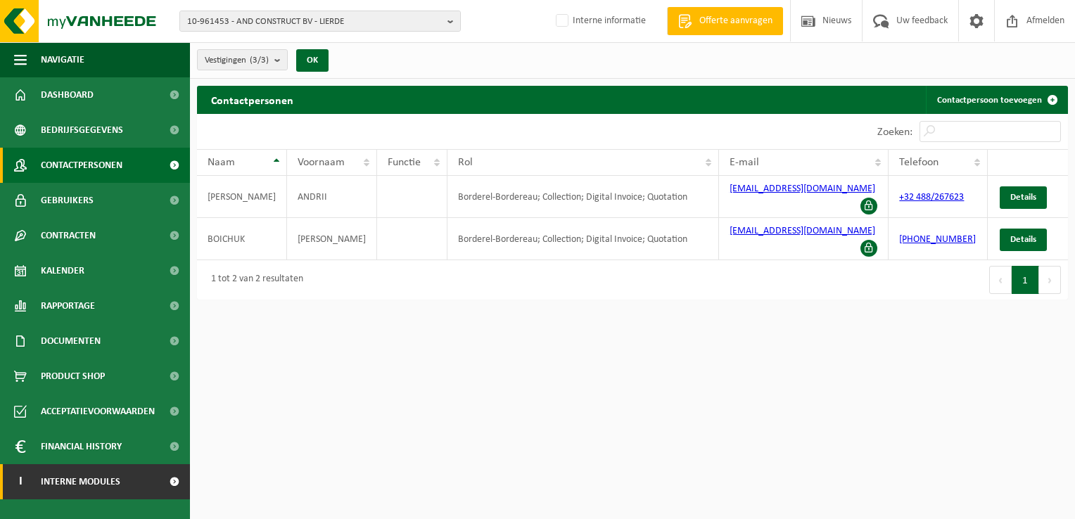
click at [144, 483] on link "I Interne modules" at bounding box center [95, 481] width 190 height 35
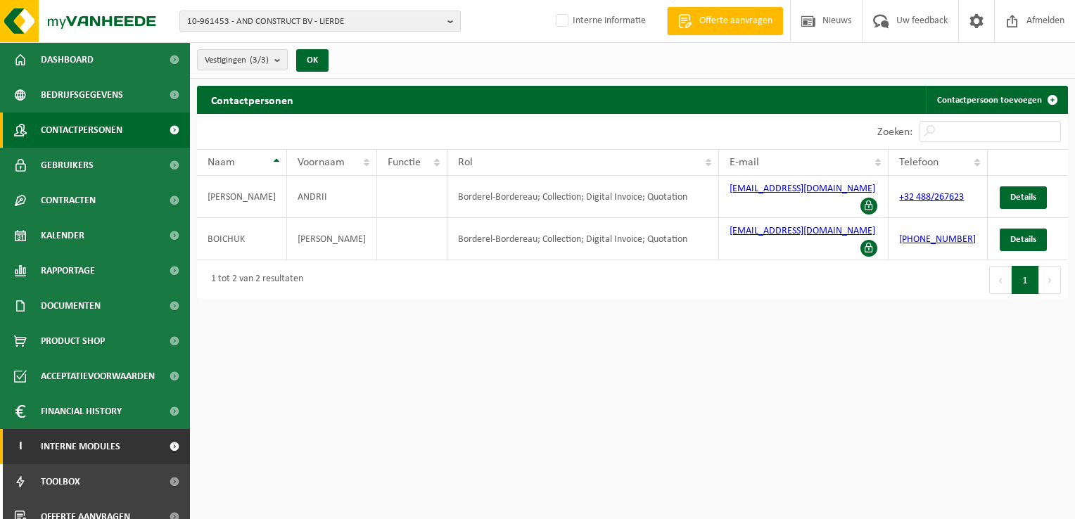
scroll to position [51, 0]
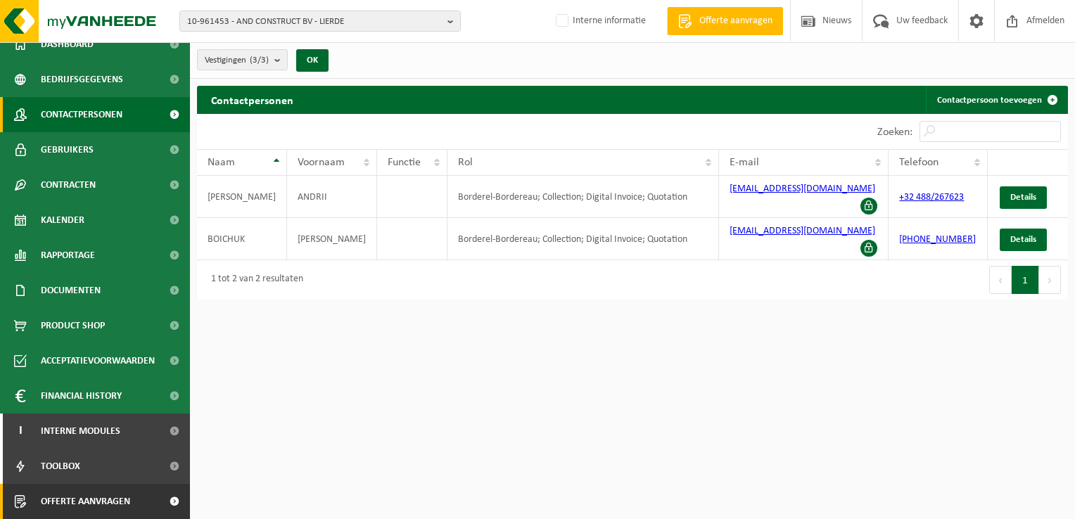
click at [145, 508] on link "Offerte aanvragen" at bounding box center [95, 501] width 190 height 35
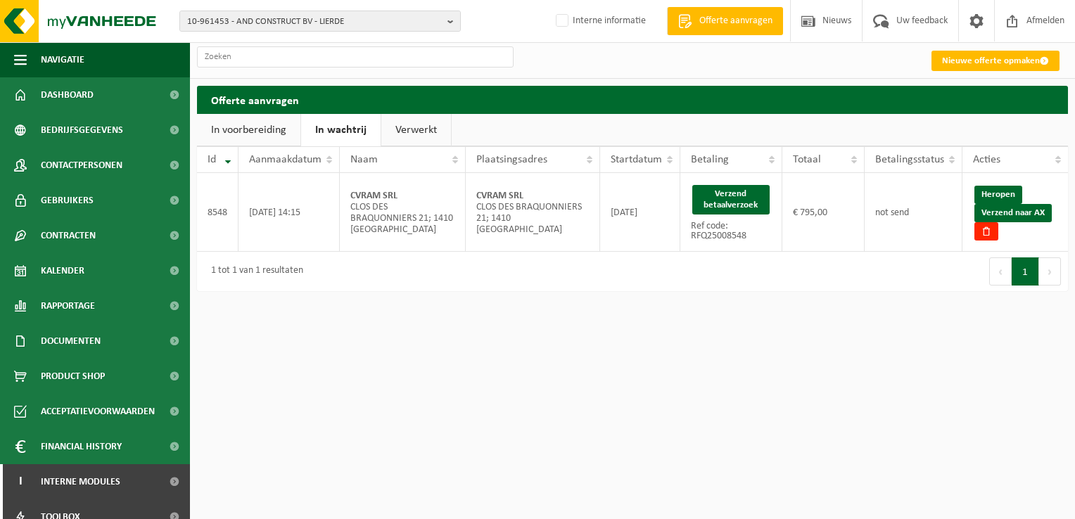
click at [429, 135] on link "Verwerkt" at bounding box center [416, 130] width 70 height 32
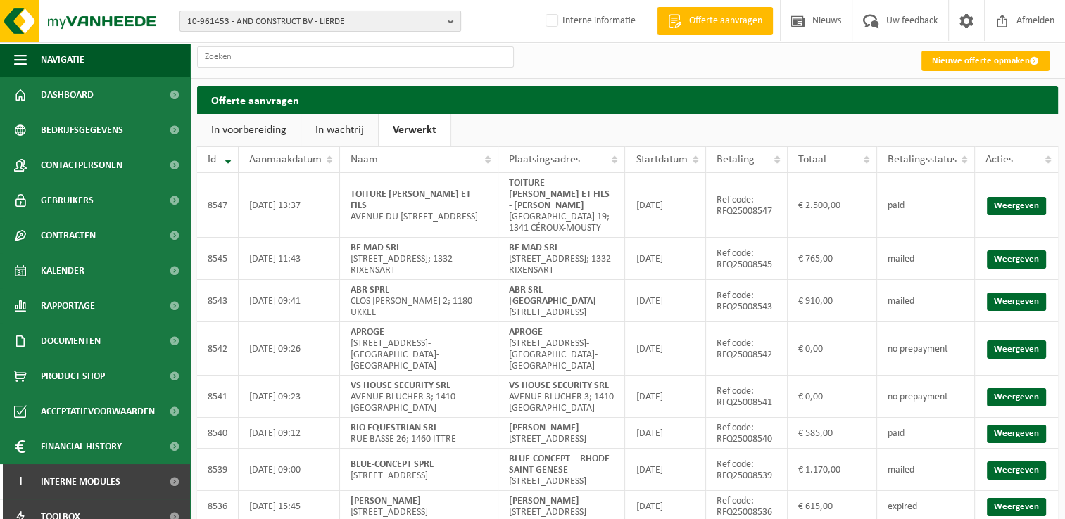
click at [296, 18] on span "10-961453 - AND CONSTRUCT BV - LIERDE" at bounding box center [314, 21] width 255 height 21
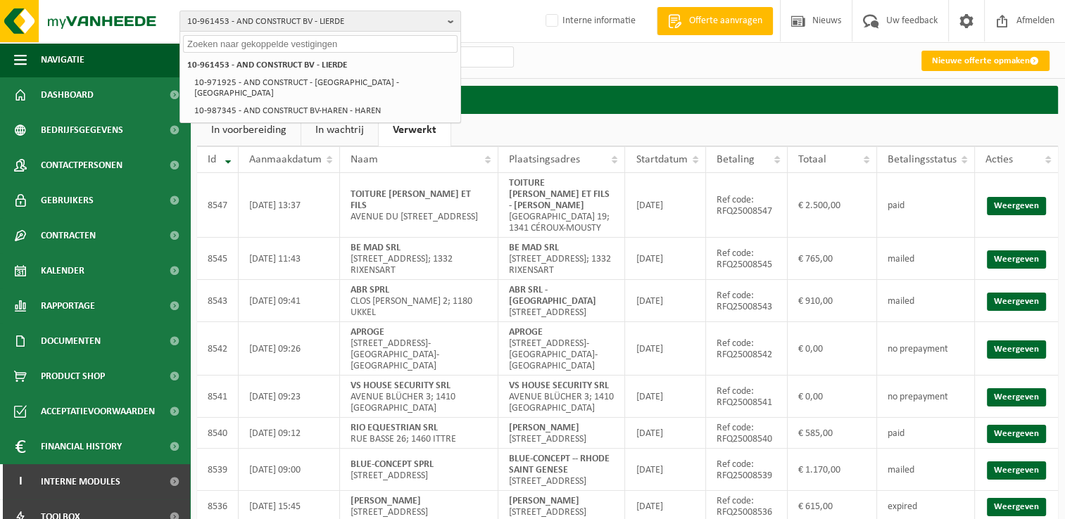
click at [294, 43] on input "text" at bounding box center [320, 44] width 274 height 18
click at [233, 39] on input "text" at bounding box center [320, 44] width 274 height 18
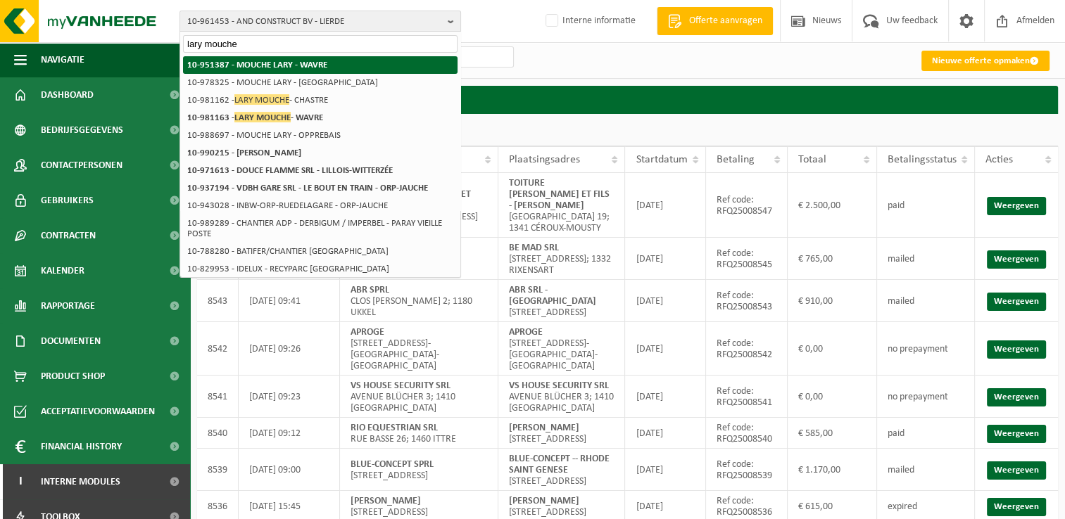
type input "lary mouche"
click at [288, 66] on strong "10-951387 - MOUCHE LARY - WAVRE" at bounding box center [257, 65] width 140 height 9
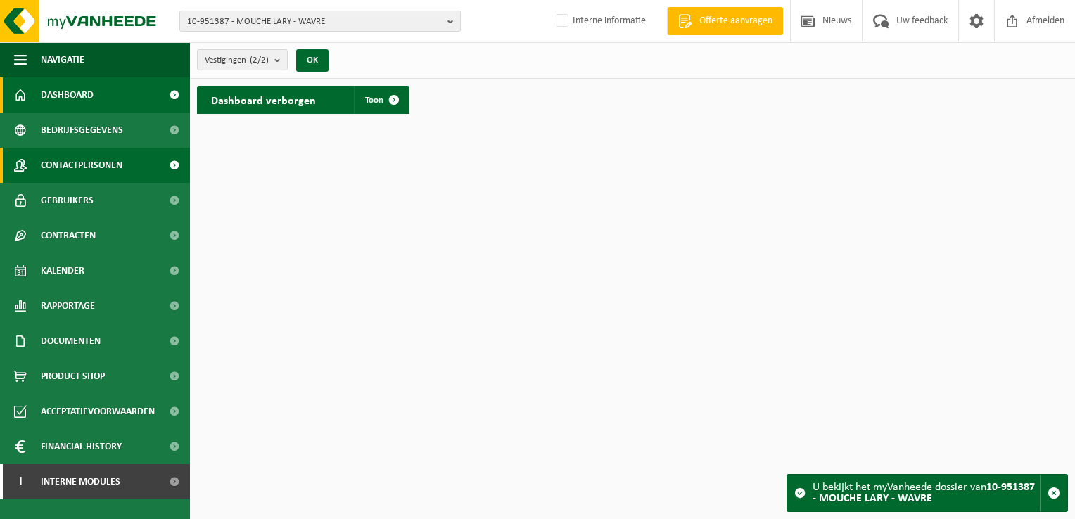
click at [76, 170] on span "Contactpersonen" at bounding box center [82, 165] width 82 height 35
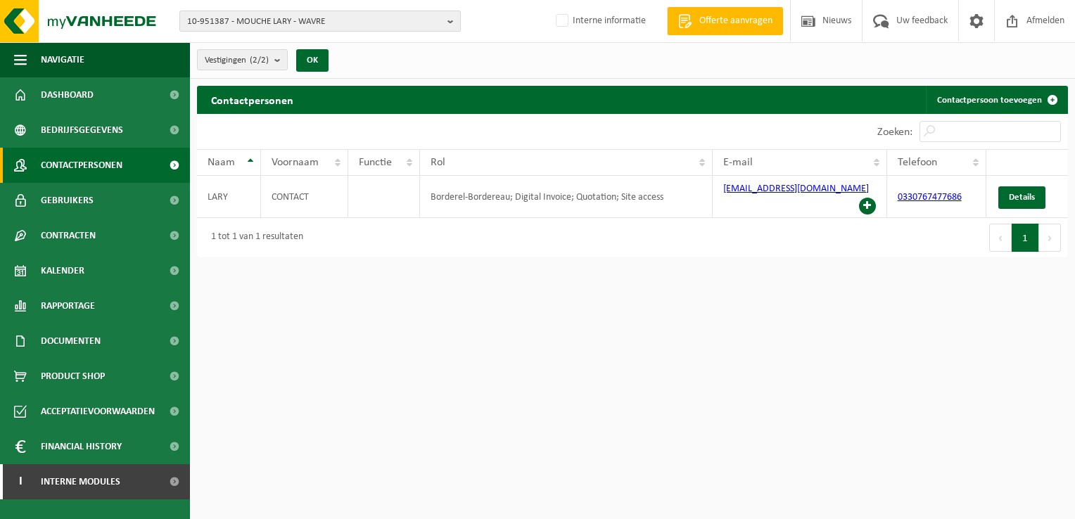
click at [304, 17] on span "10-951387 - MOUCHE LARY - WAVRE" at bounding box center [314, 21] width 255 height 21
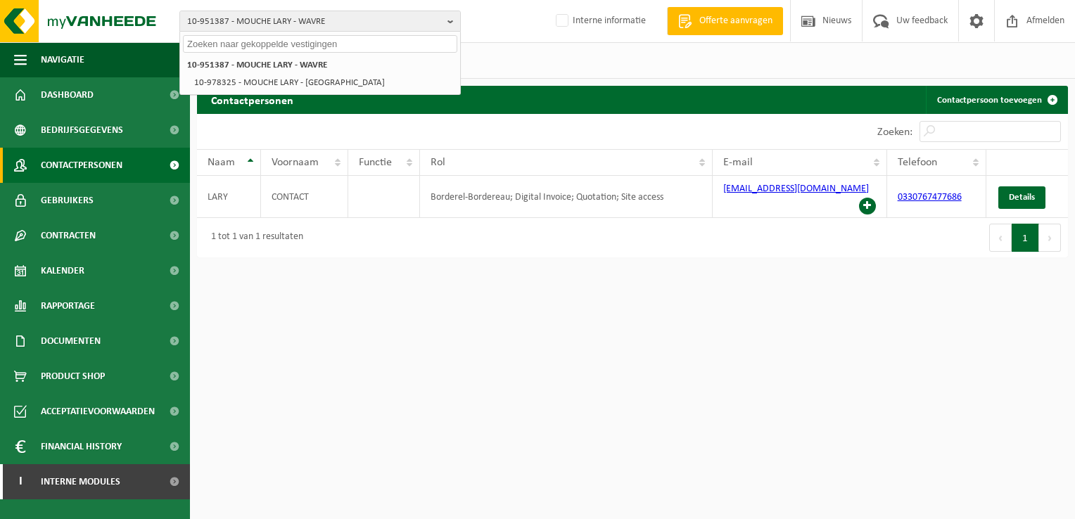
click at [285, 44] on input "text" at bounding box center [320, 44] width 274 height 18
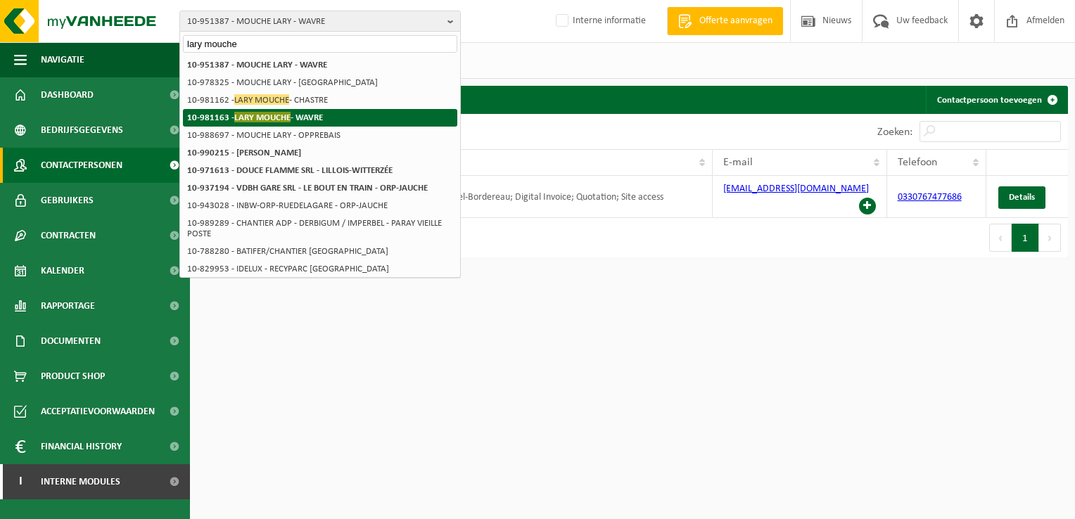
type input "lary mouche"
click at [270, 118] on span "LARY MOUCHE" at bounding box center [262, 117] width 56 height 11
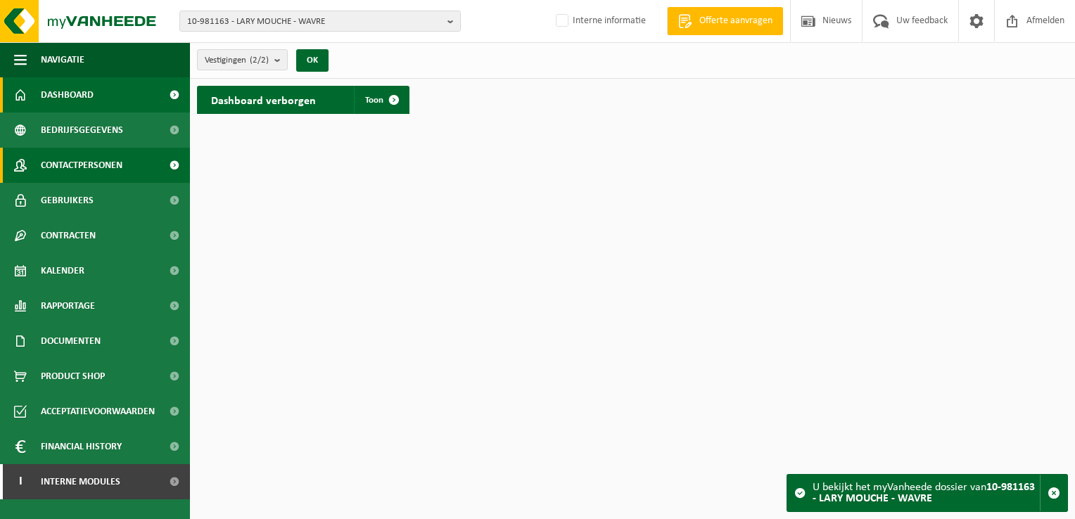
click at [125, 162] on link "Contactpersonen" at bounding box center [95, 165] width 190 height 35
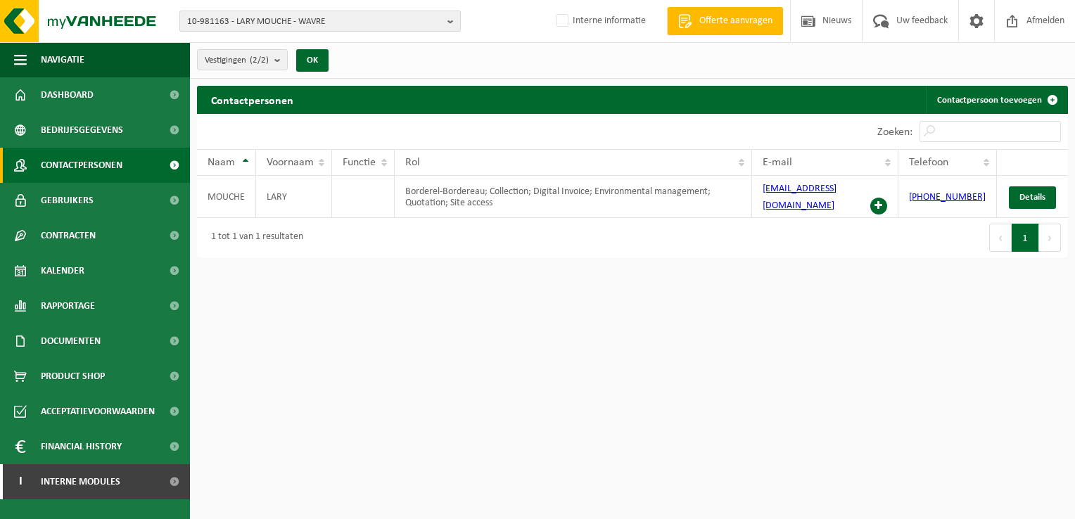
click at [296, 24] on span "10-981163 - LARY MOUCHE - WAVRE" at bounding box center [314, 21] width 255 height 21
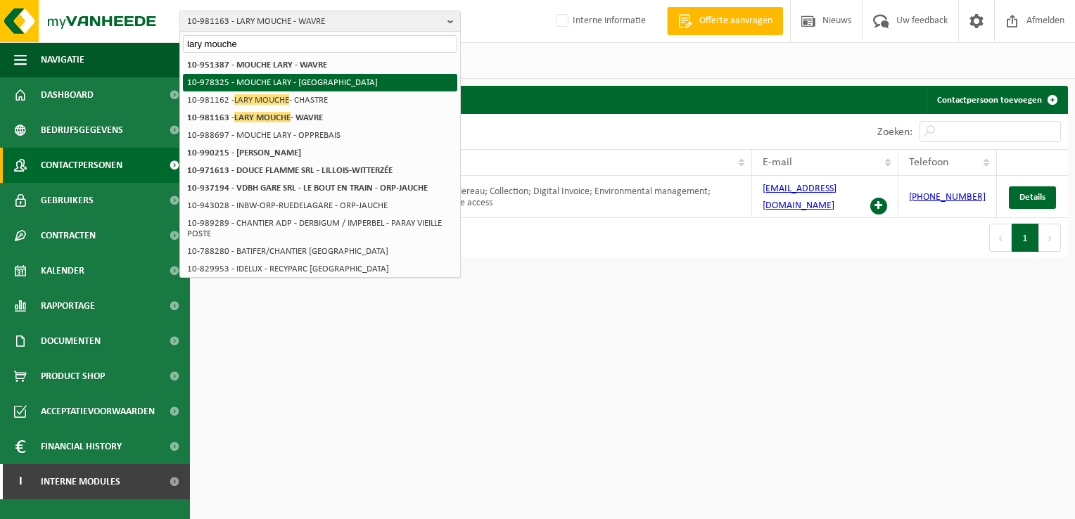
type input "lary mouche"
click at [331, 84] on li "10-978325 - MOUCHE LARY - [GEOGRAPHIC_DATA]" at bounding box center [320, 83] width 274 height 18
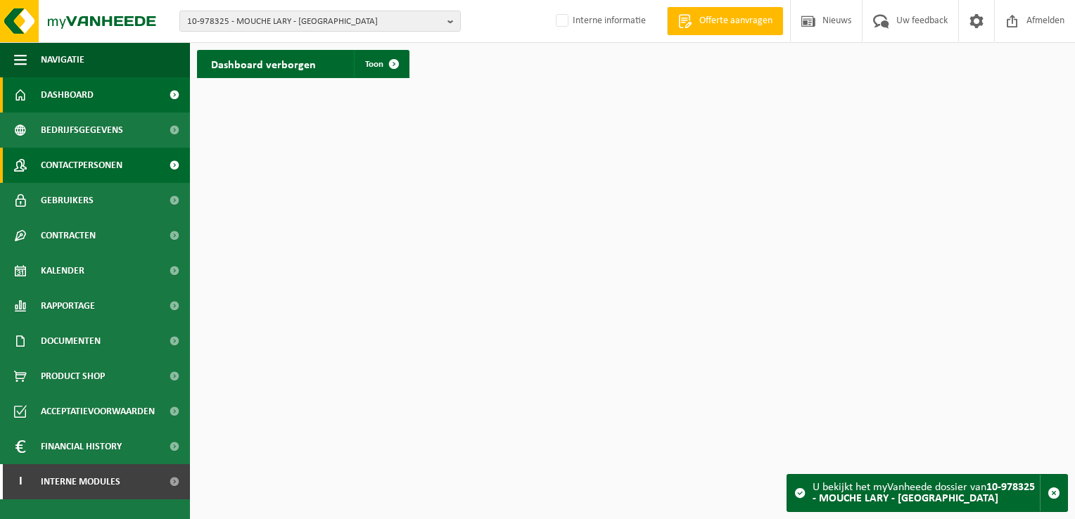
click at [93, 177] on span "Contactpersonen" at bounding box center [82, 165] width 82 height 35
